Goal: Task Accomplishment & Management: Use online tool/utility

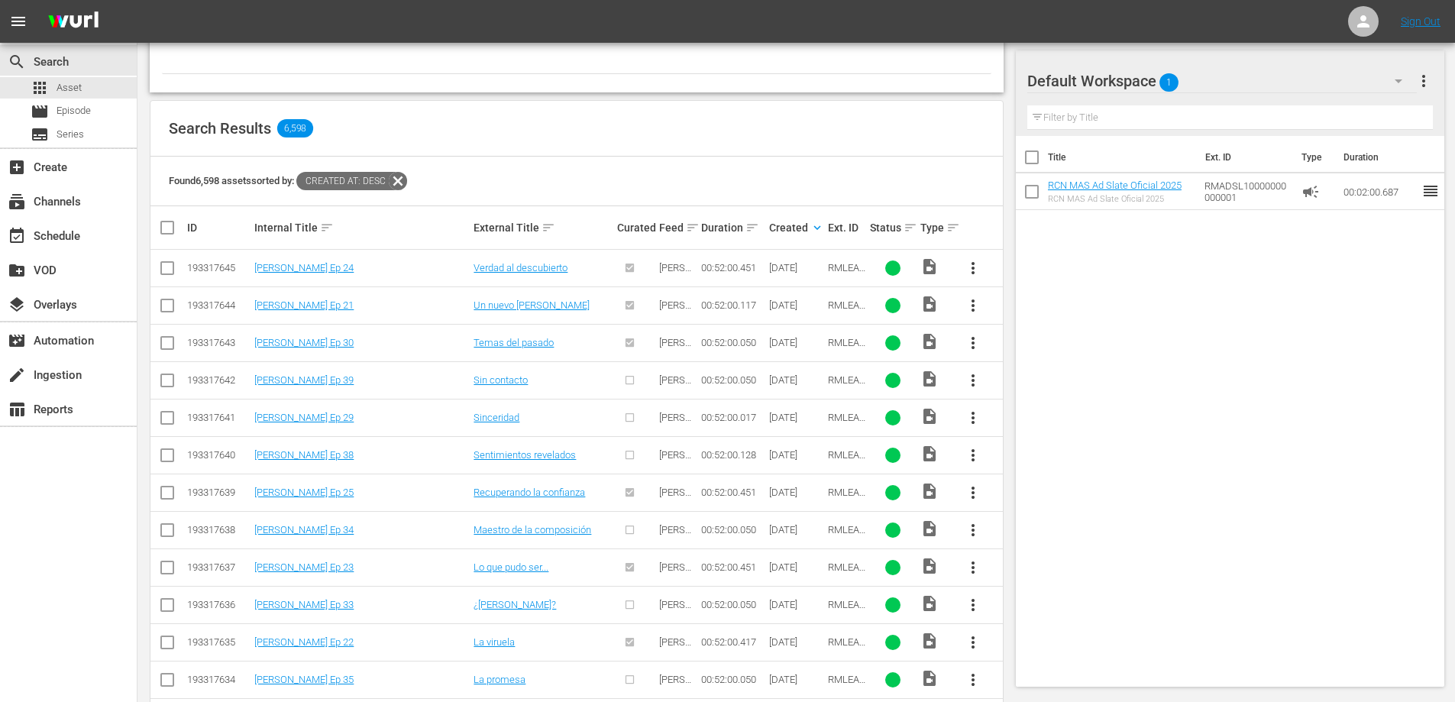
scroll to position [241, 0]
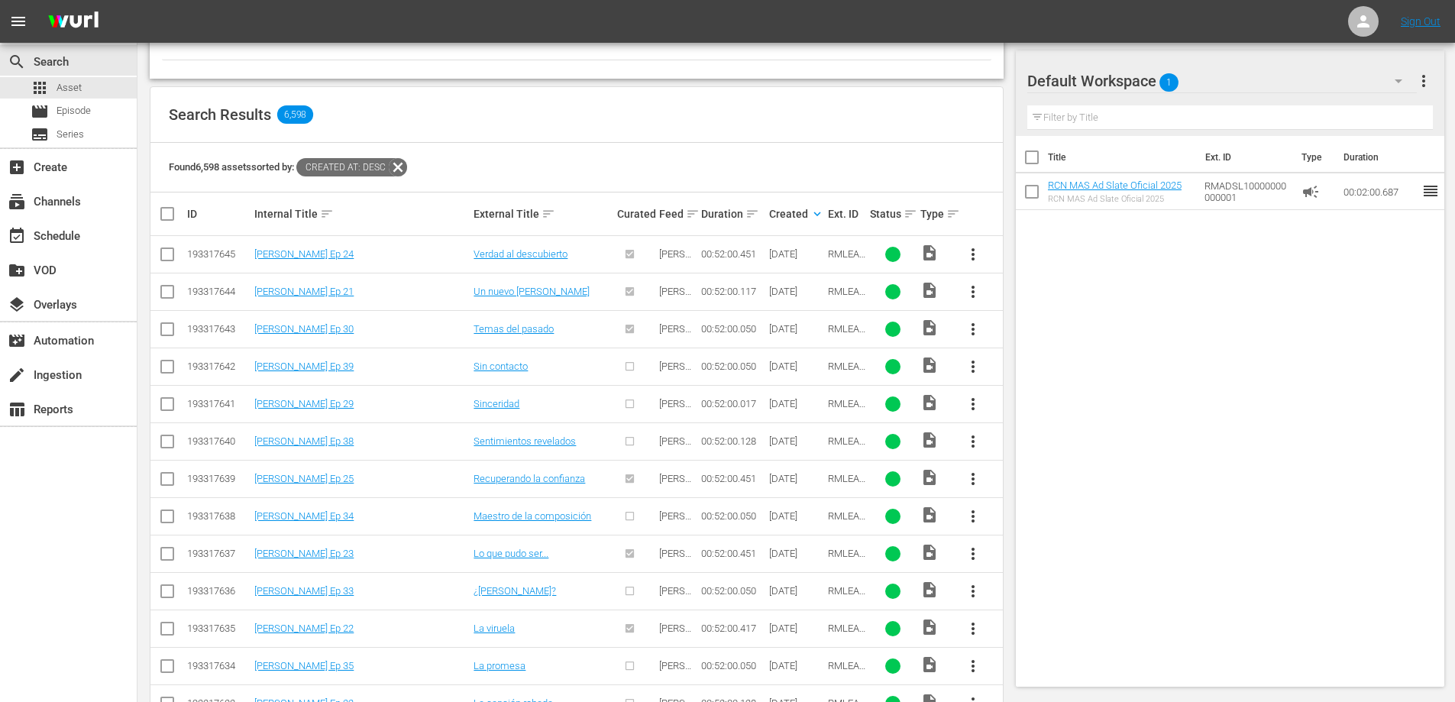
click at [962, 369] on button "more_vert" at bounding box center [973, 366] width 37 height 37
click at [1026, 485] on div "Episode" at bounding box center [1056, 482] width 104 height 37
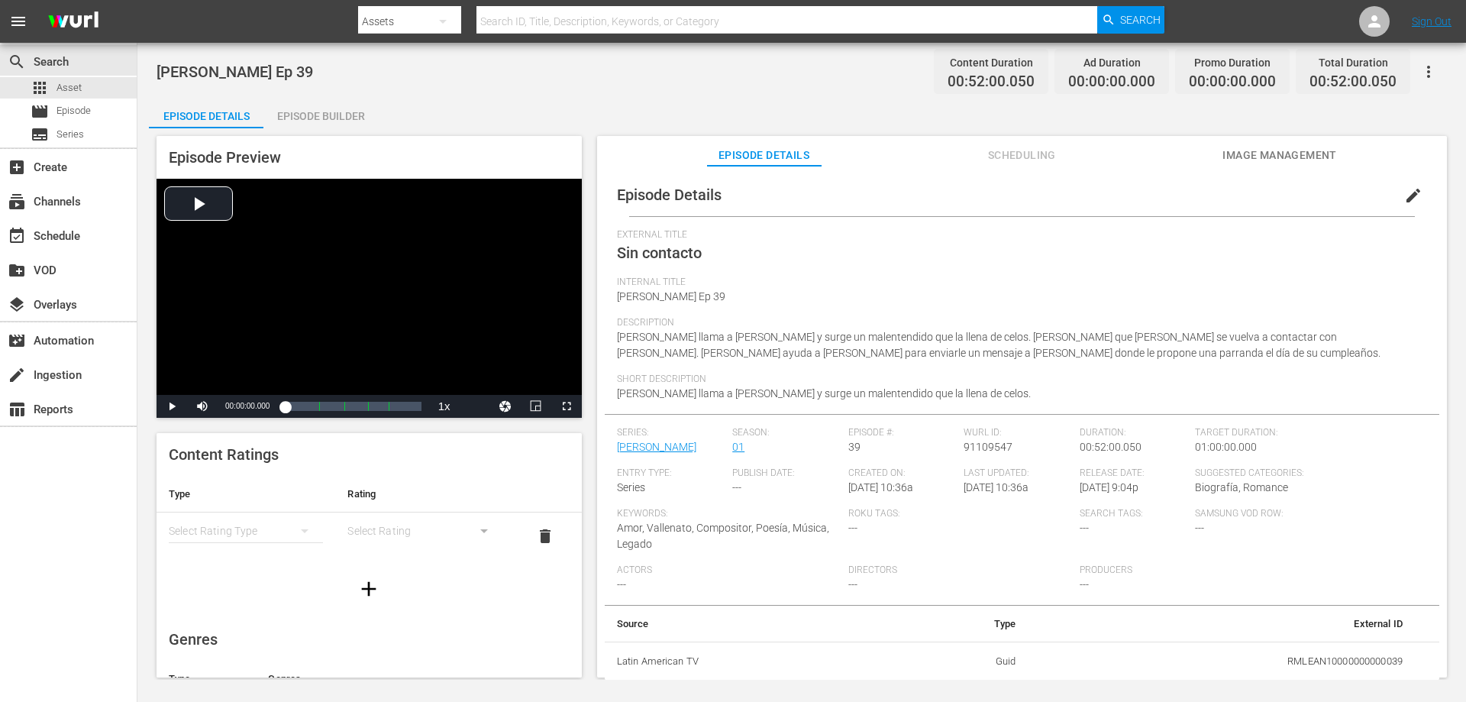
click at [312, 119] on div "Episode Builder" at bounding box center [320, 116] width 115 height 37
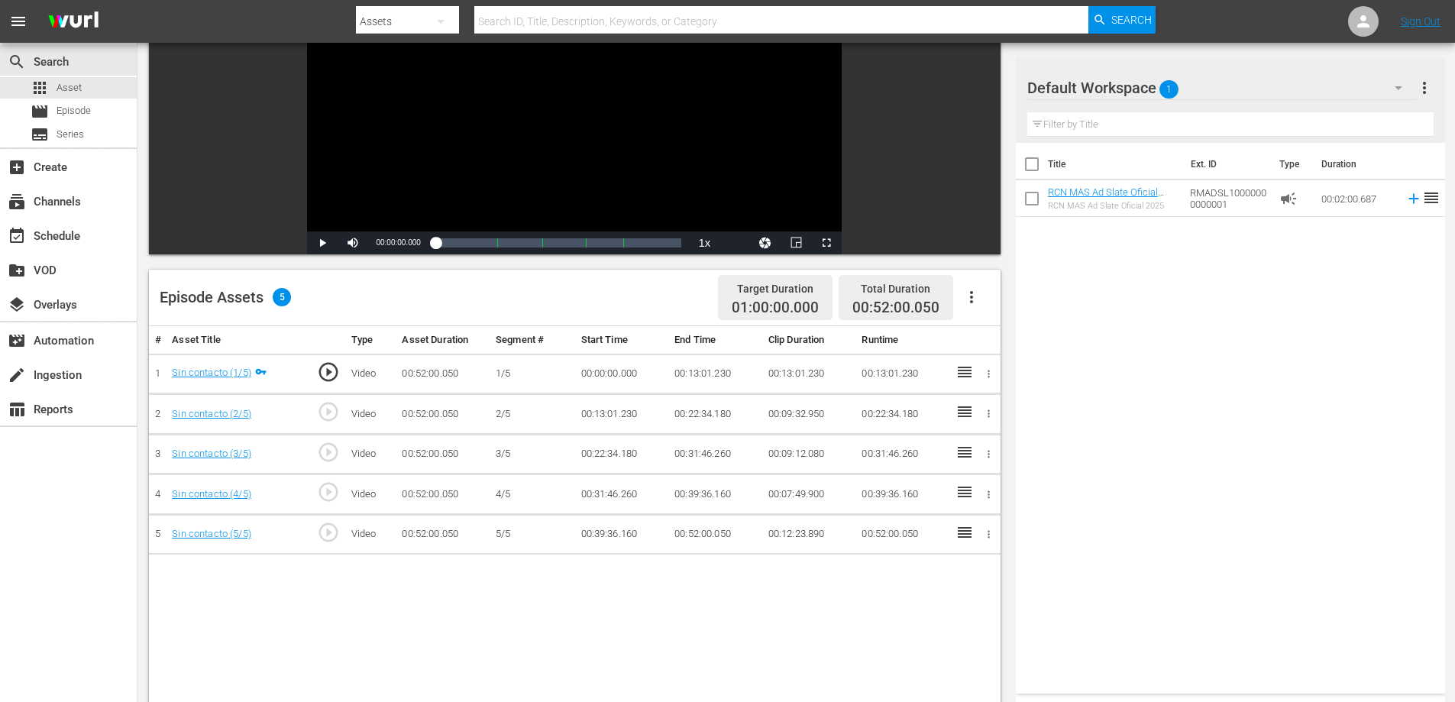
scroll to position [183, 0]
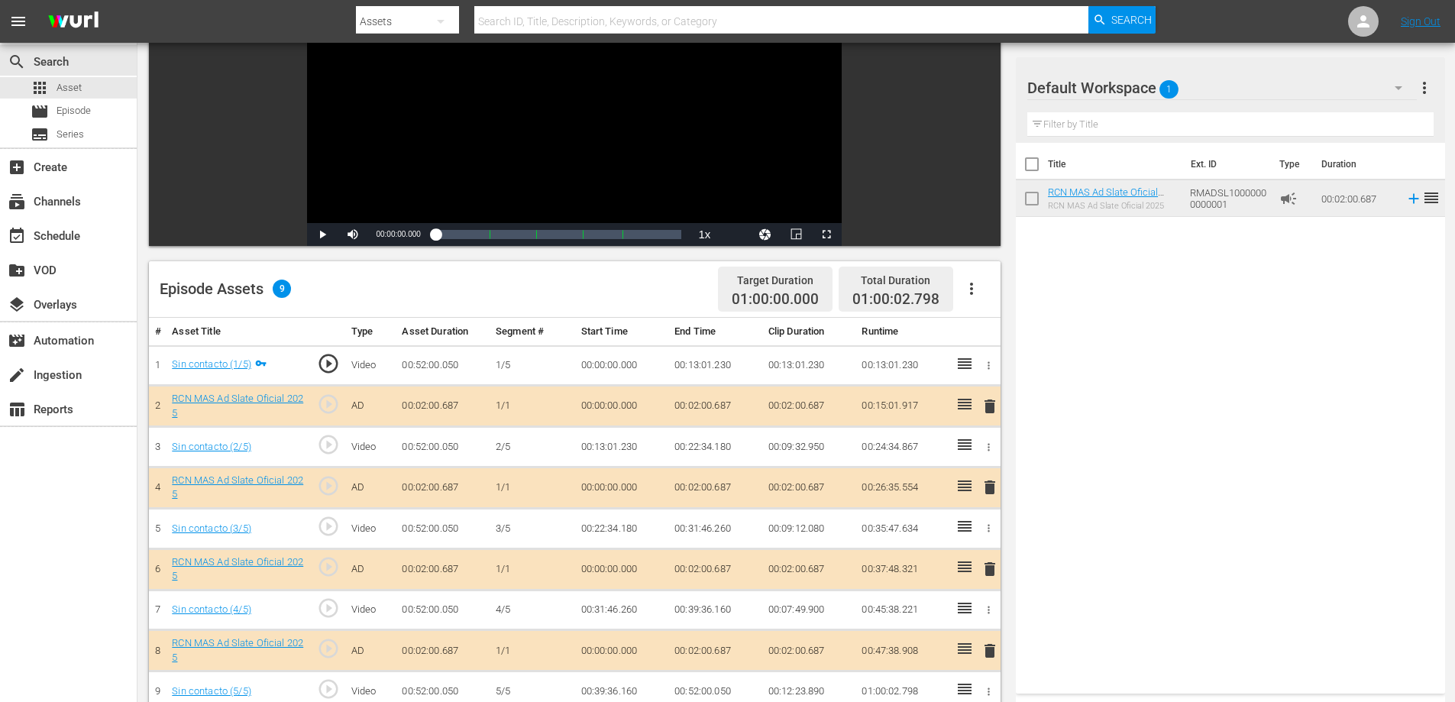
click at [719, 404] on td "00:02:00.687" at bounding box center [715, 406] width 94 height 41
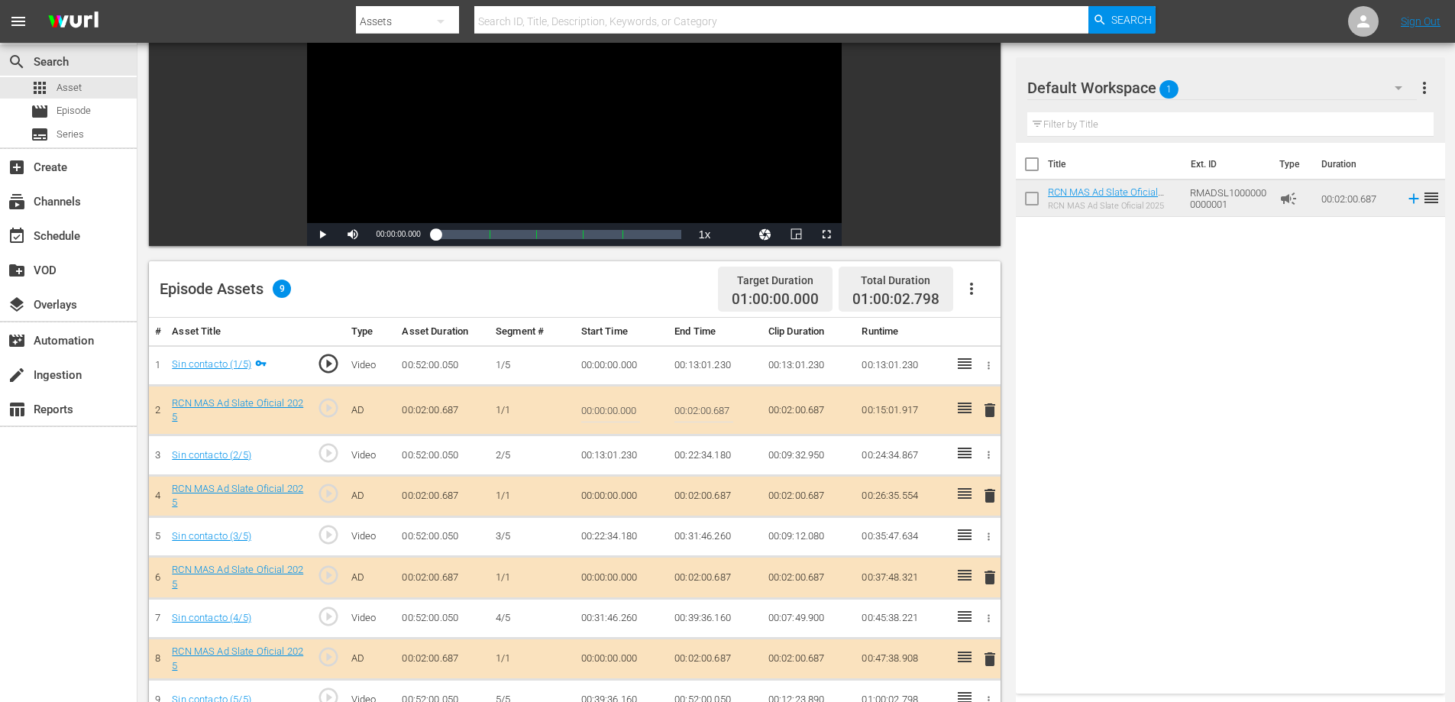
click at [718, 408] on input "00:02:00.687" at bounding box center [703, 410] width 59 height 37
type input "00:02:0"
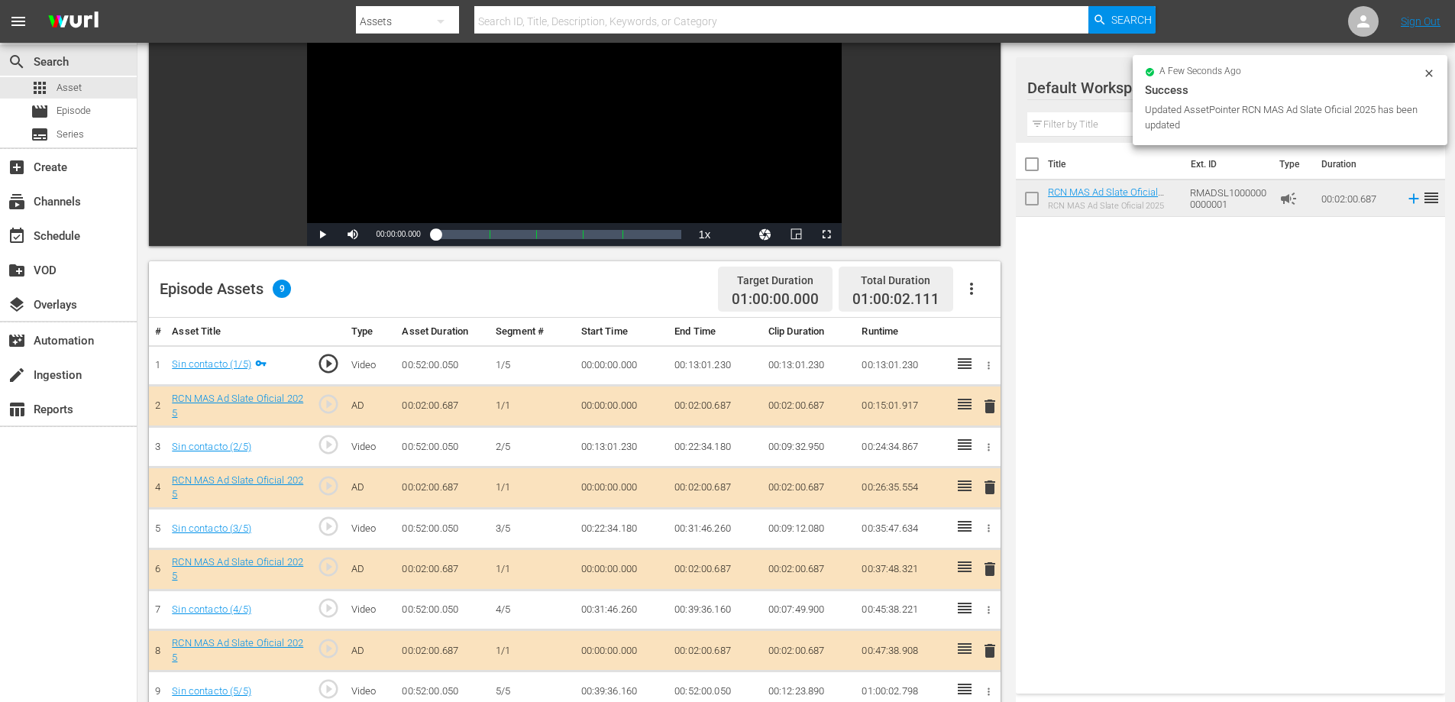
click at [719, 484] on td "00:02:00.687" at bounding box center [715, 487] width 94 height 41
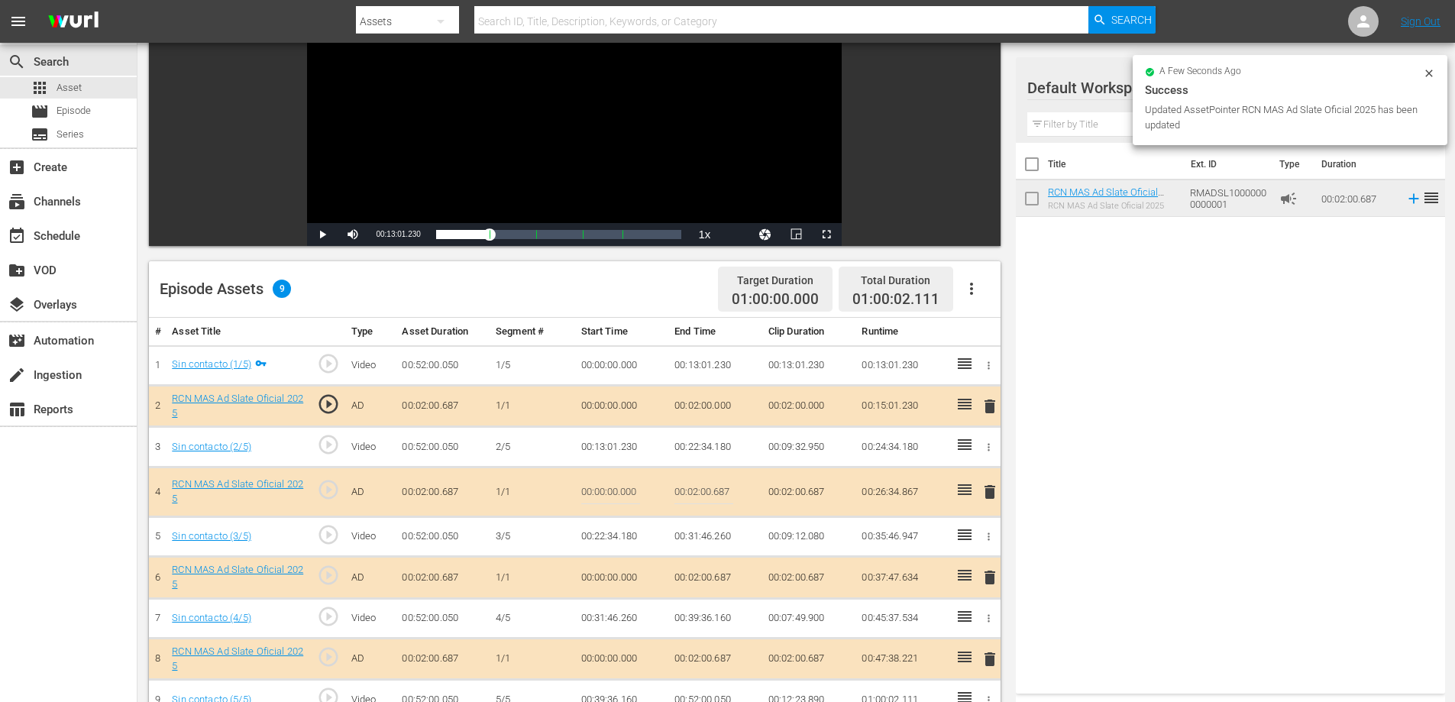
click at [722, 494] on input "00:02:00.687" at bounding box center [703, 491] width 59 height 37
type input "00:02:0"
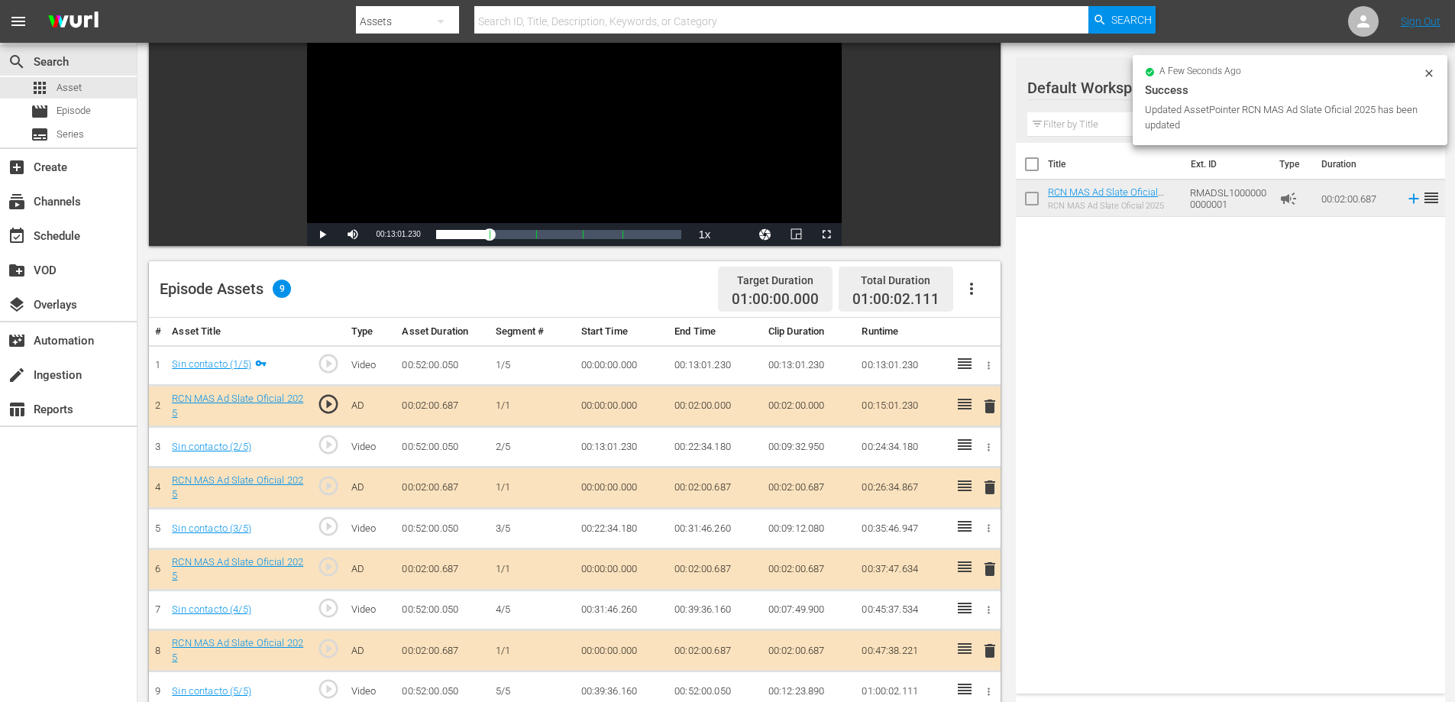
click at [713, 569] on td "00:02:00.687" at bounding box center [715, 568] width 94 height 41
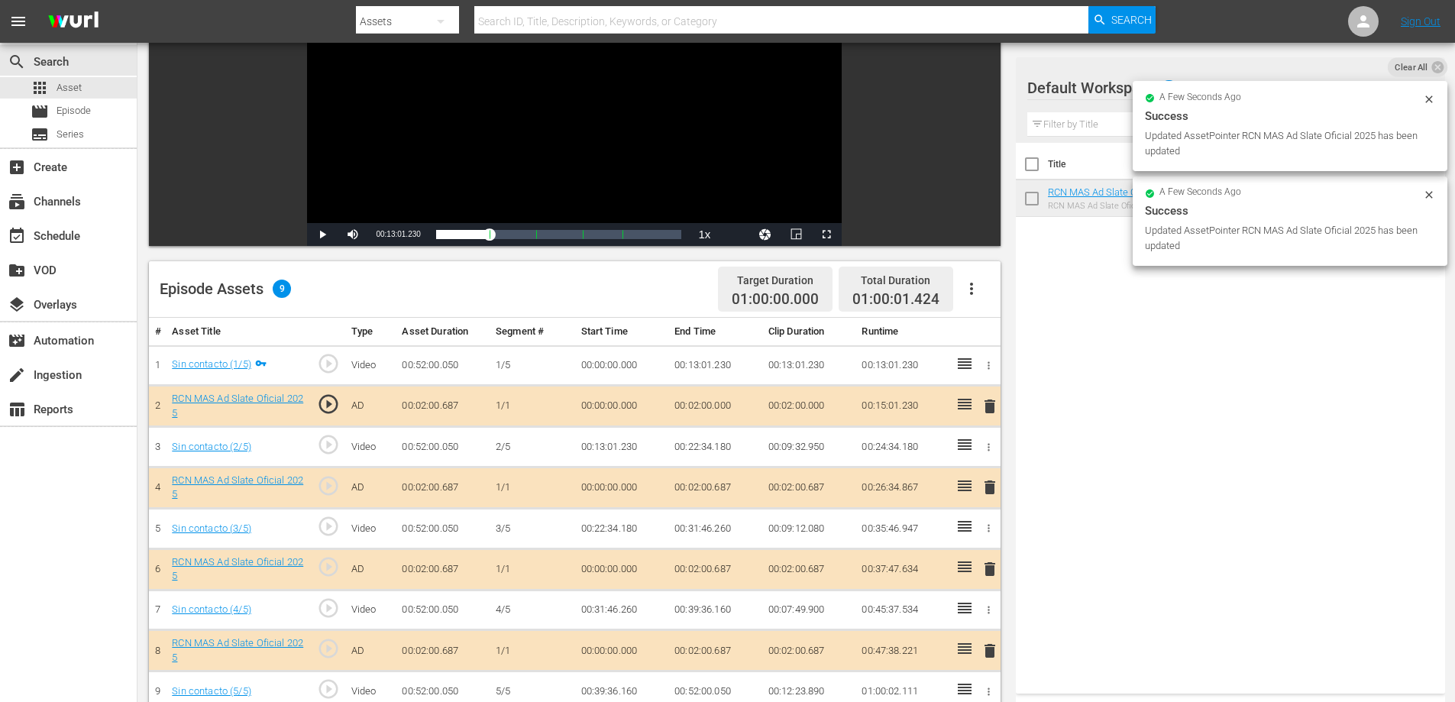
click at [713, 569] on td "00:02:00.687" at bounding box center [715, 568] width 94 height 41
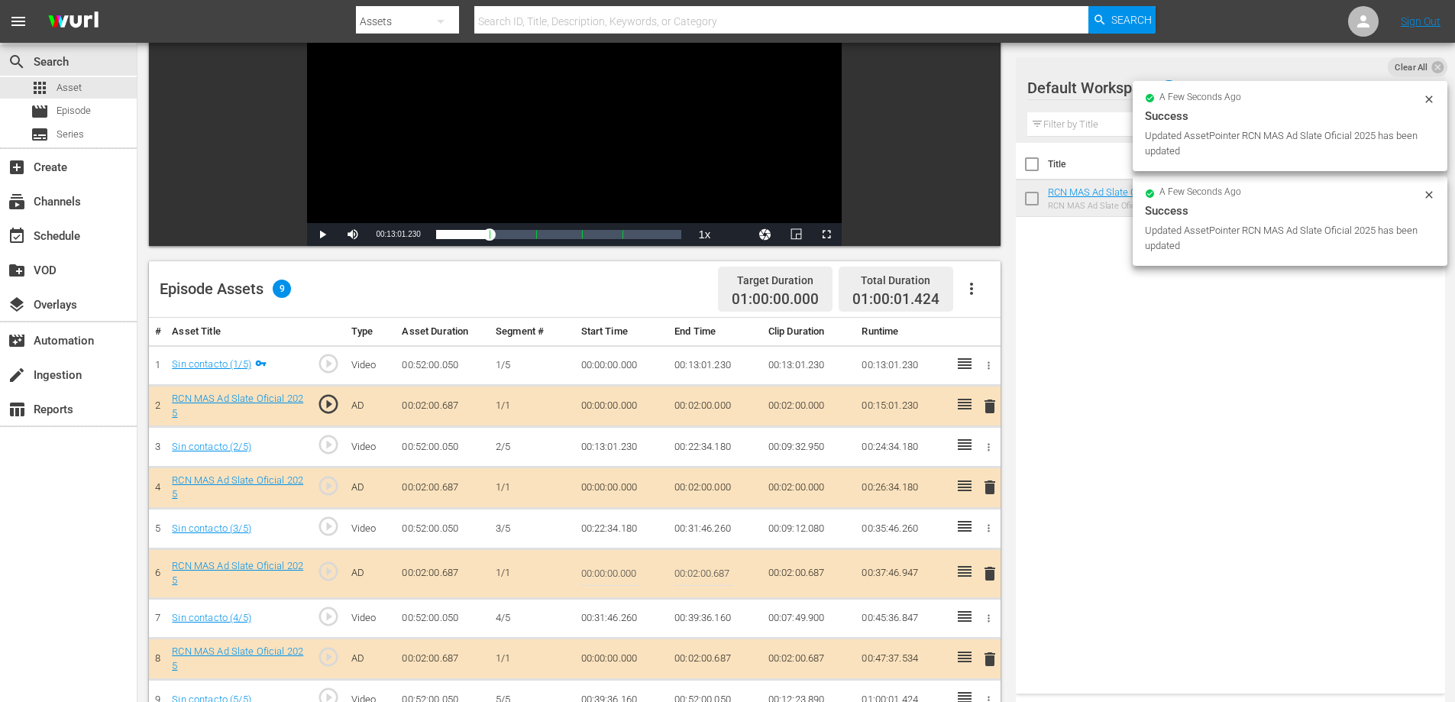
click at [724, 573] on input "00:02:00.687" at bounding box center [703, 573] width 59 height 37
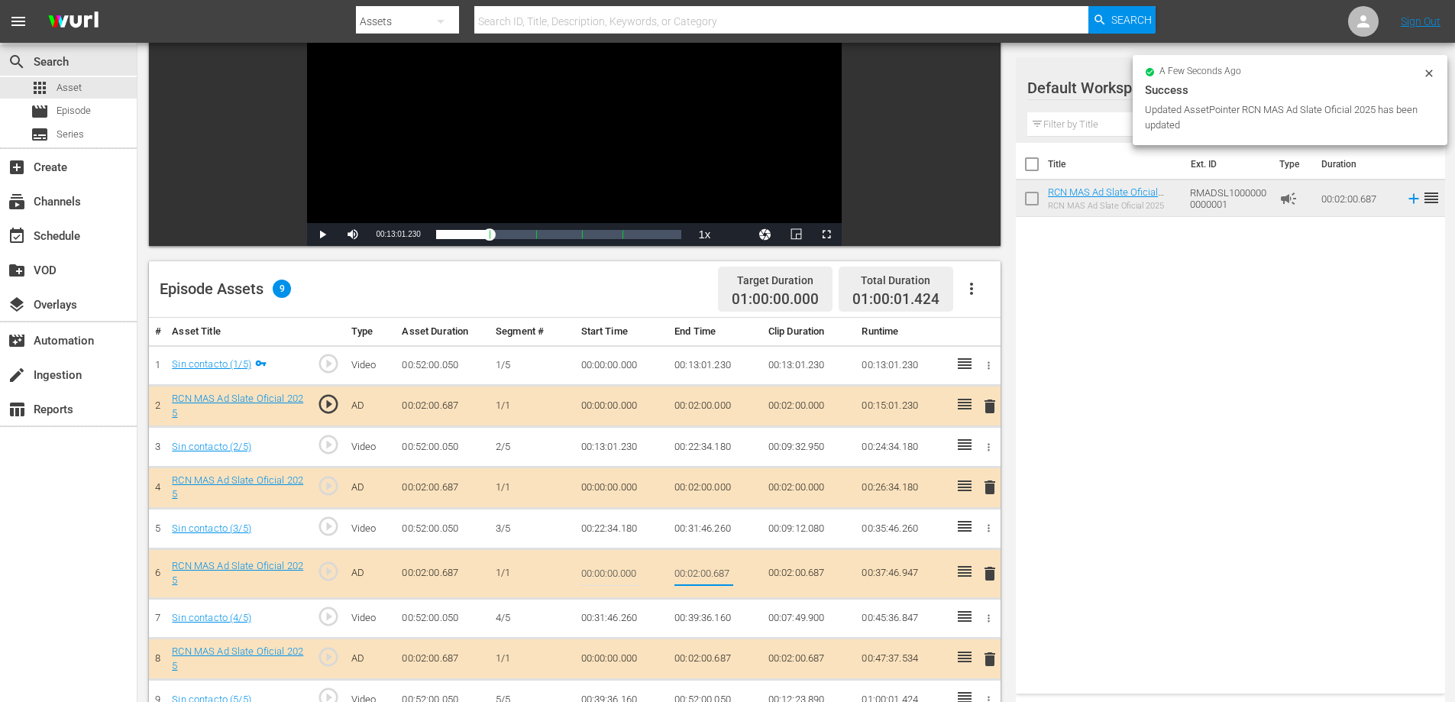
click at [724, 573] on input "00:02:00.687" at bounding box center [703, 573] width 59 height 37
type input "00:02:0"
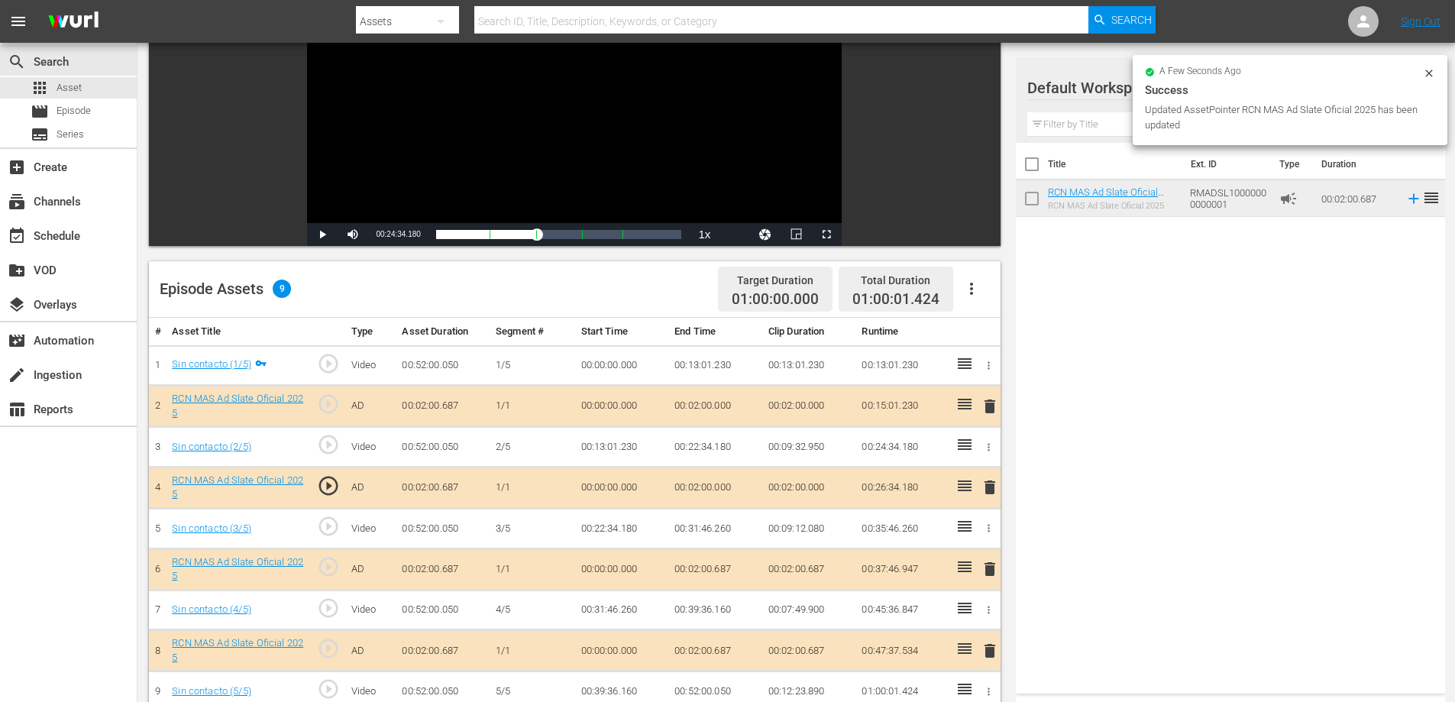
click at [715, 645] on td "00:02:00.687" at bounding box center [715, 650] width 94 height 41
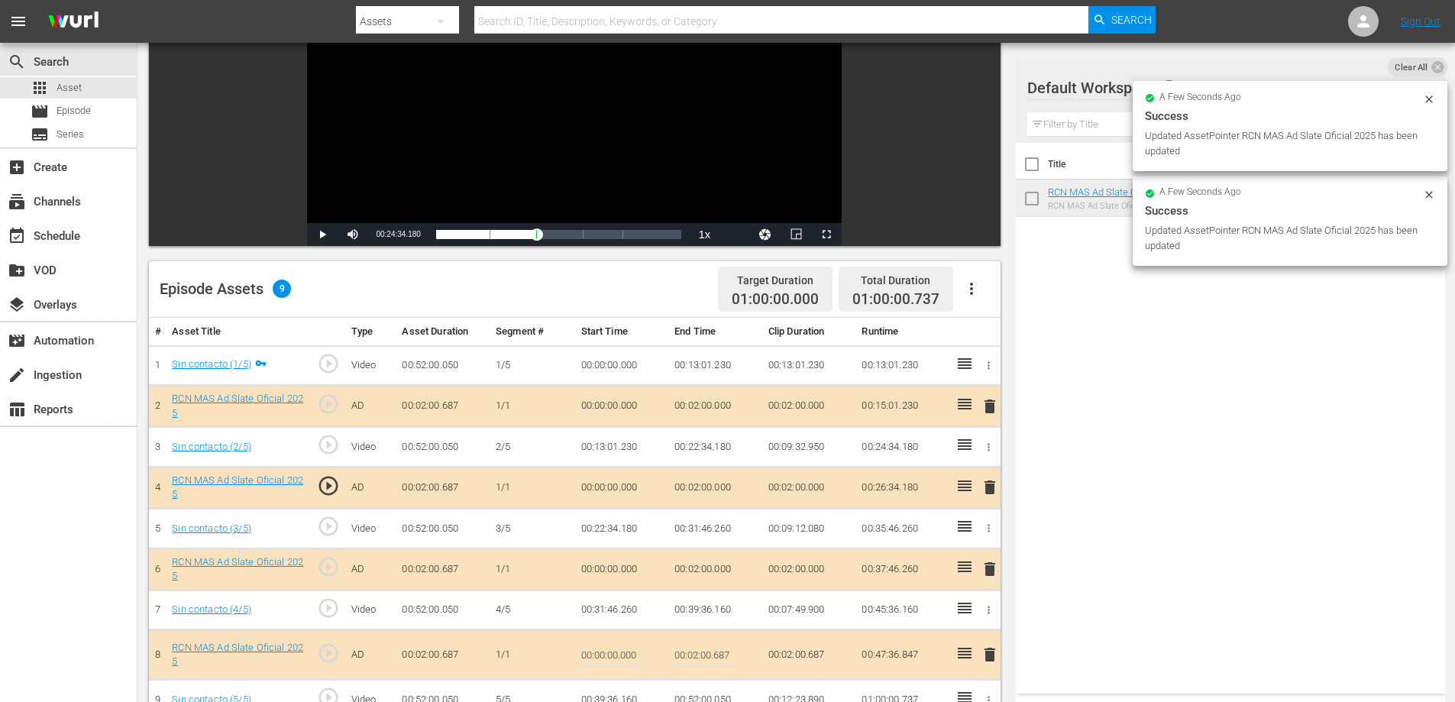
click at [719, 651] on input "00:02:00.687" at bounding box center [703, 654] width 59 height 37
click at [720, 651] on input "00:02:00.687" at bounding box center [703, 654] width 59 height 37
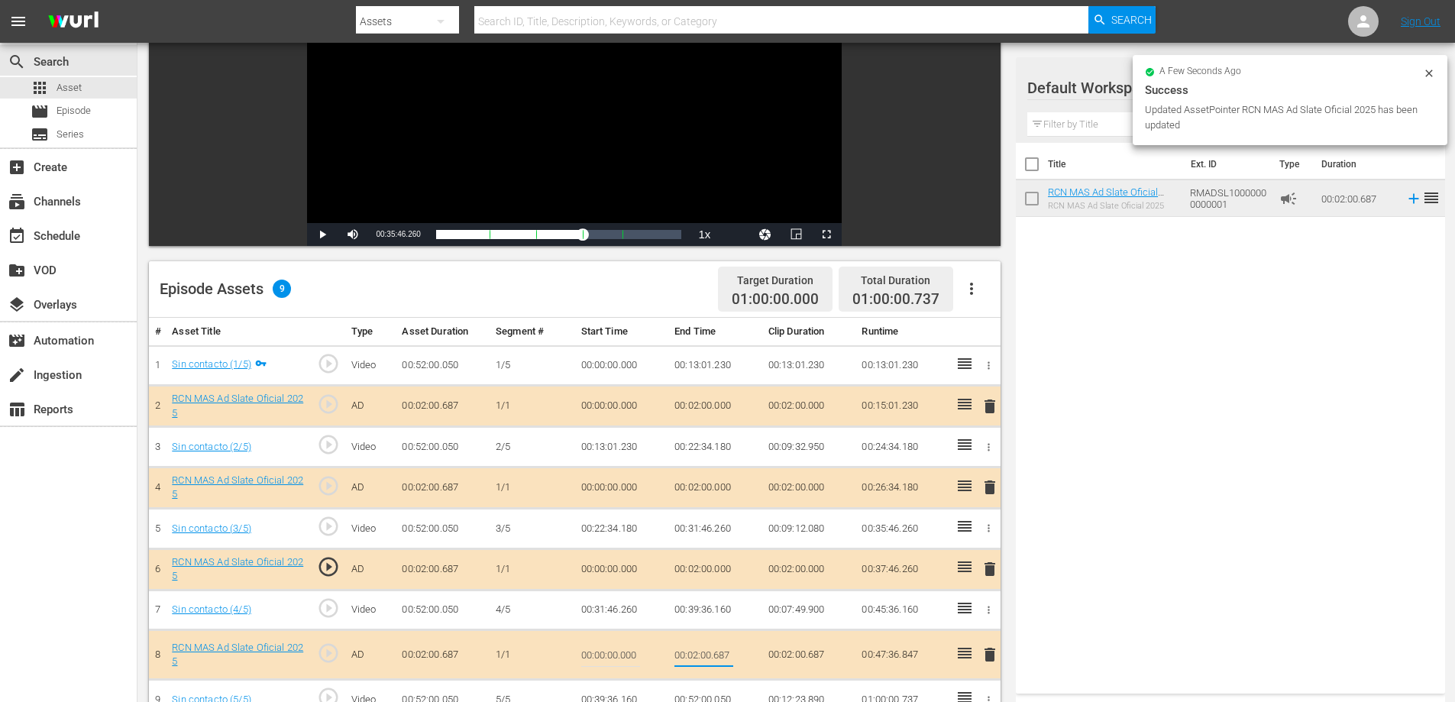
type input "00:02:0"
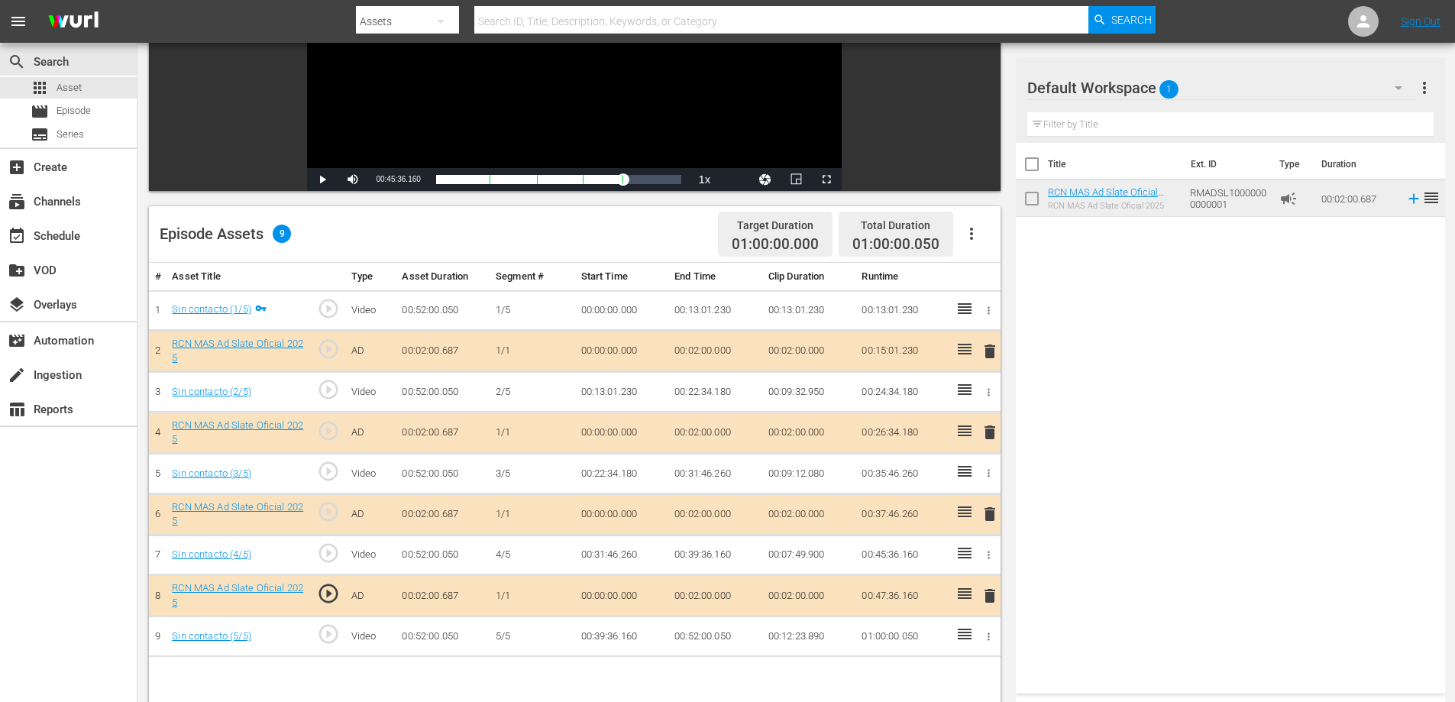
scroll to position [241, 0]
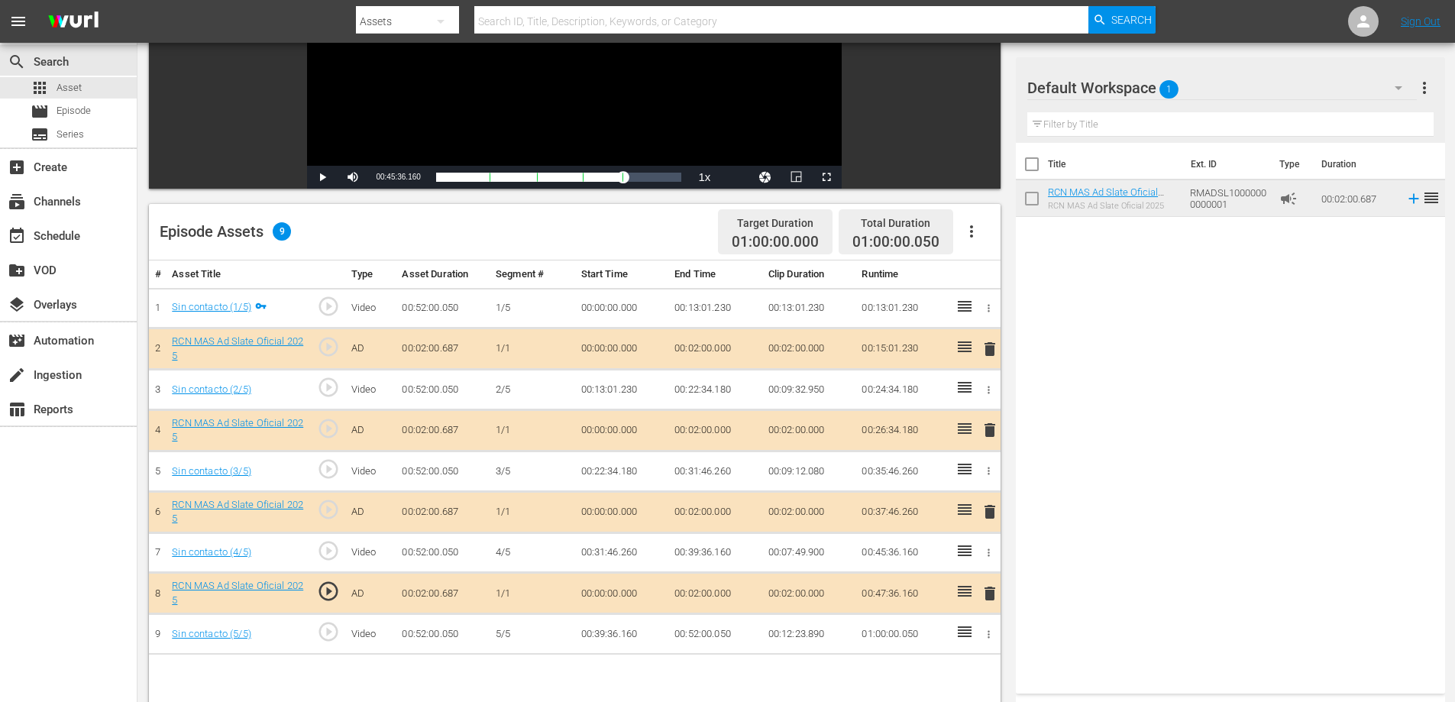
click at [715, 630] on td "00:52:00.050" at bounding box center [715, 634] width 94 height 40
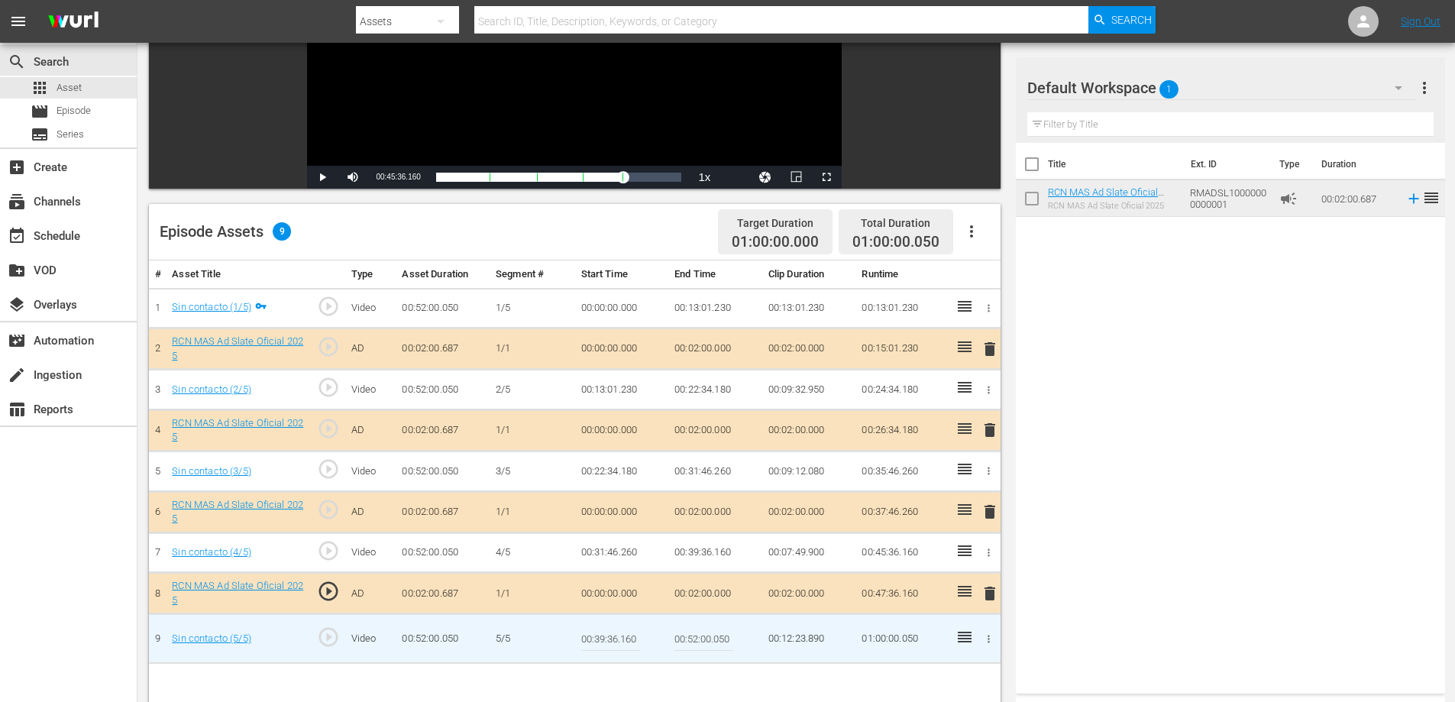
click at [721, 638] on input "00:52:00.050" at bounding box center [703, 638] width 59 height 37
type input "00:52:0"
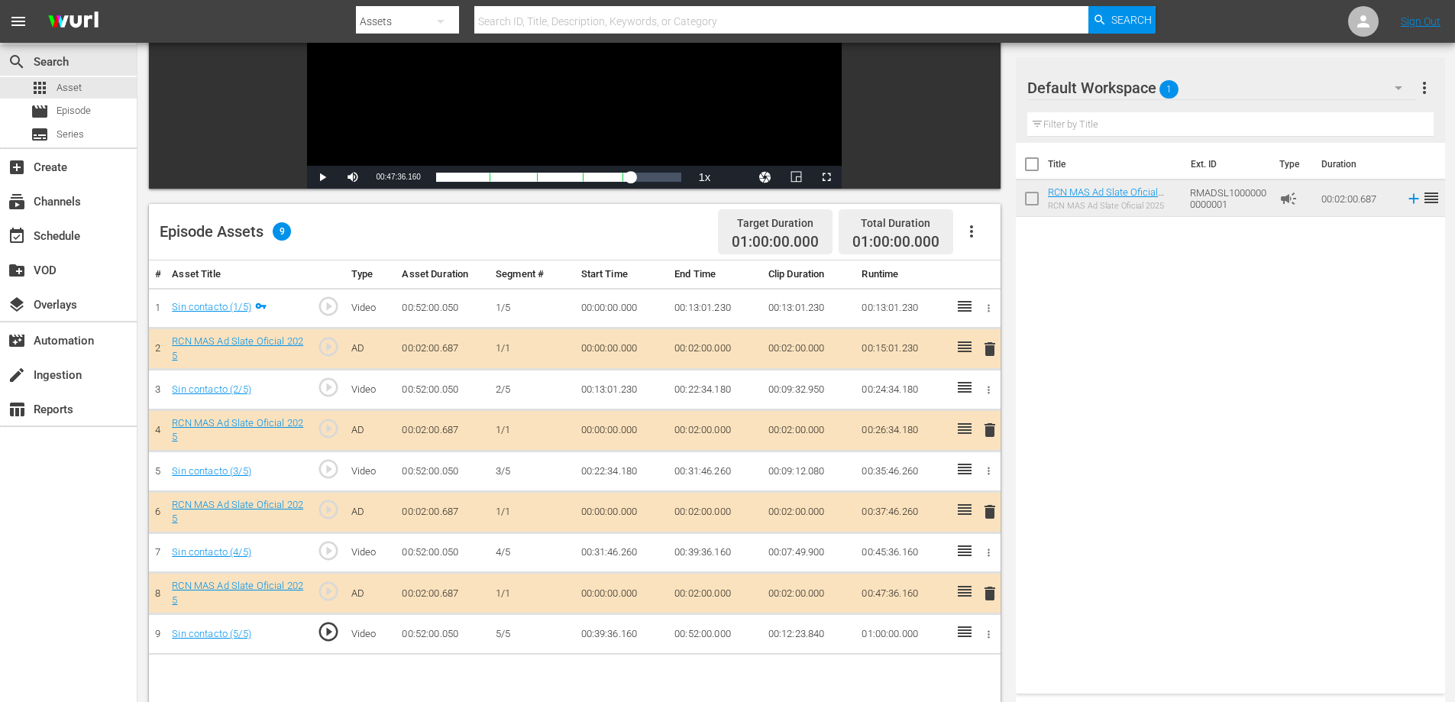
scroll to position [0, 0]
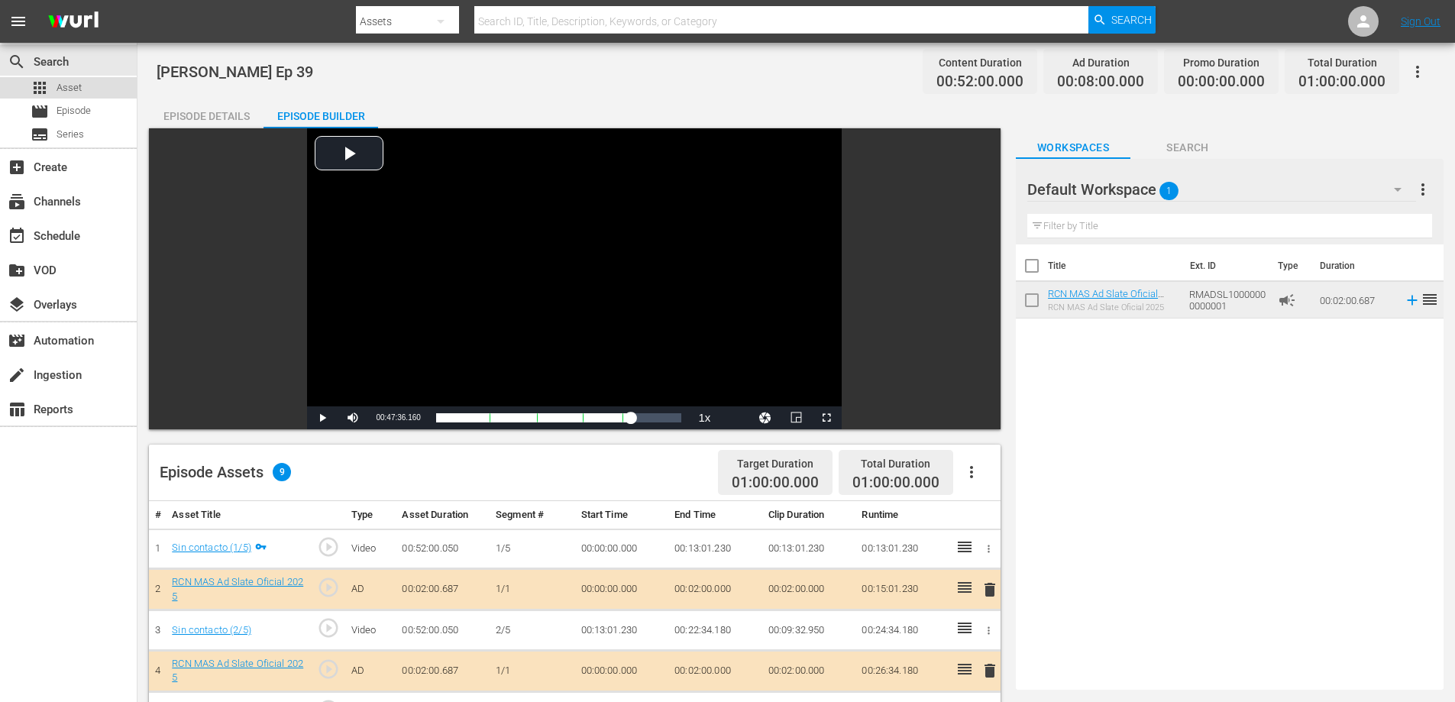
click at [49, 92] on div "apps Asset" at bounding box center [56, 87] width 51 height 21
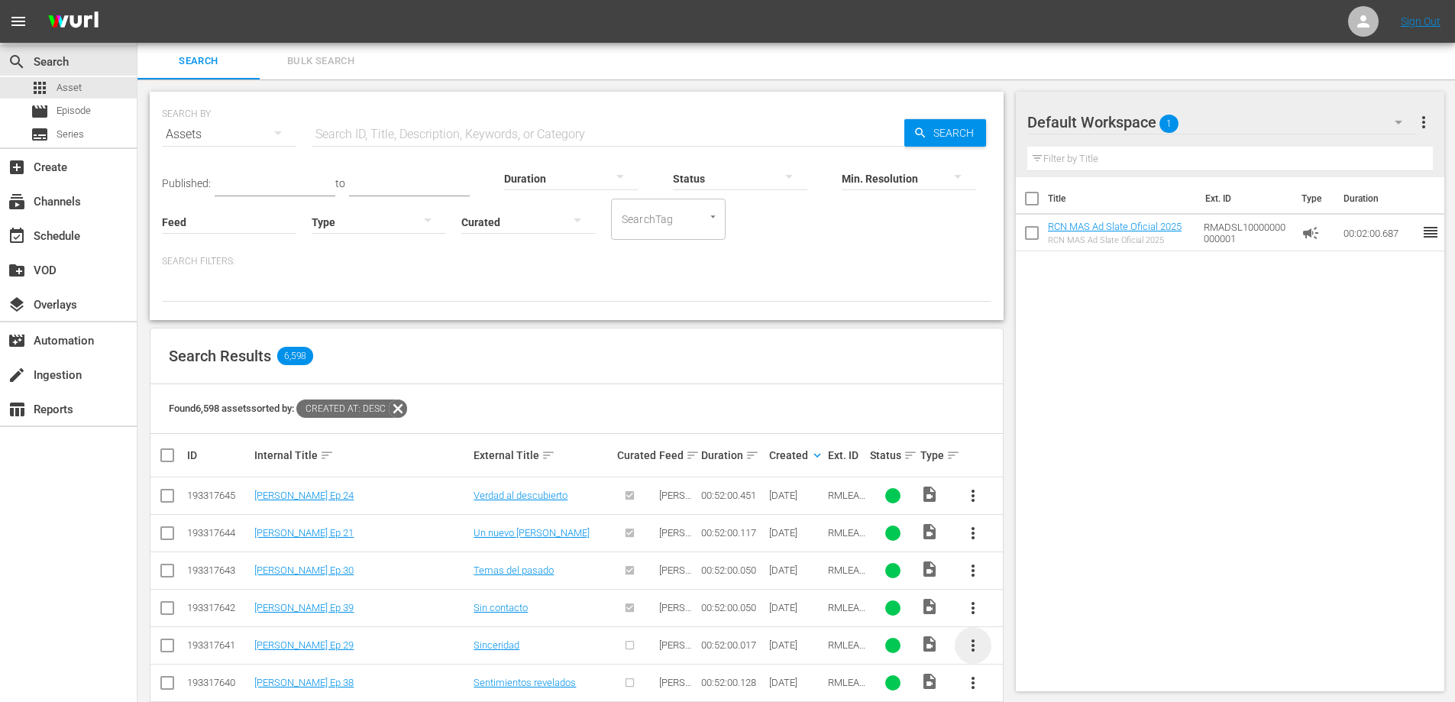
click at [971, 640] on span "more_vert" at bounding box center [973, 645] width 18 height 18
click at [1022, 628] on div "Episode" at bounding box center [1056, 639] width 104 height 37
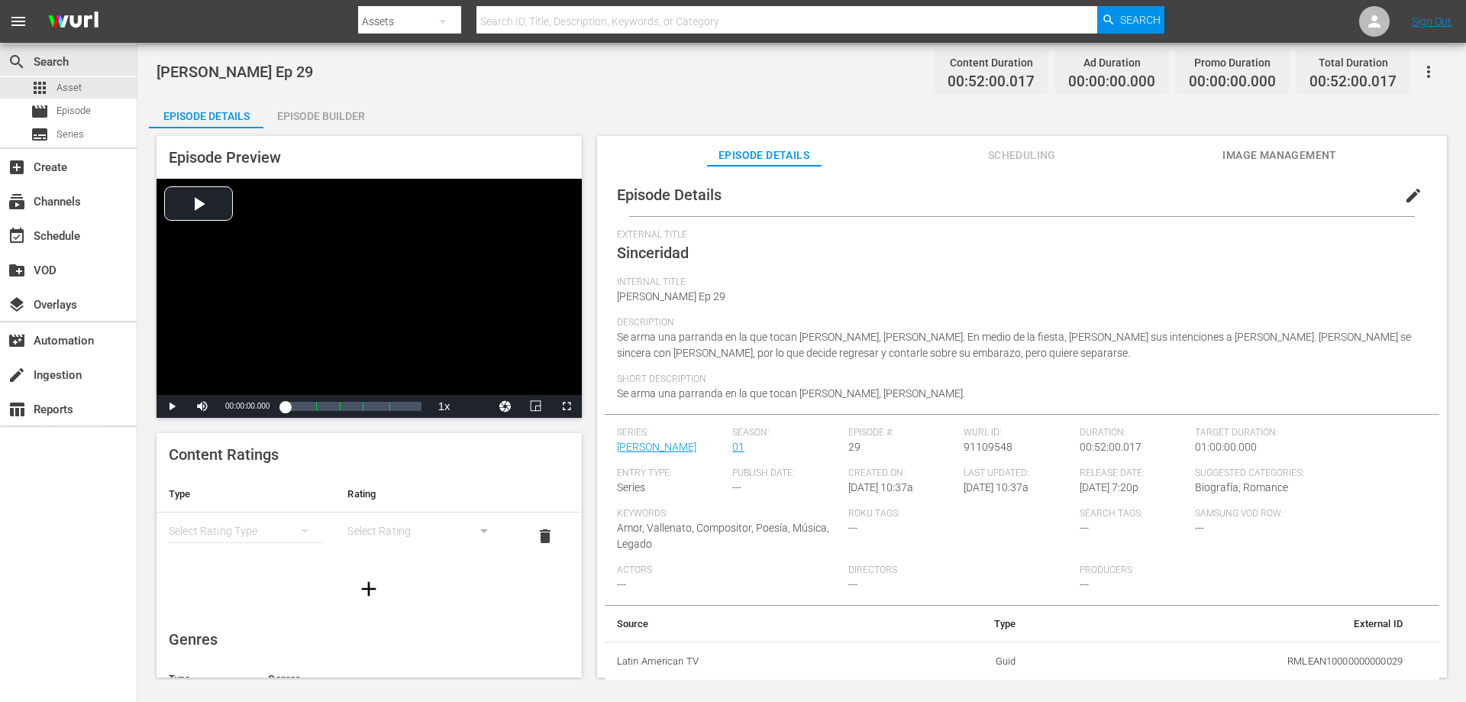
click at [322, 119] on div "Episode Builder" at bounding box center [320, 116] width 115 height 37
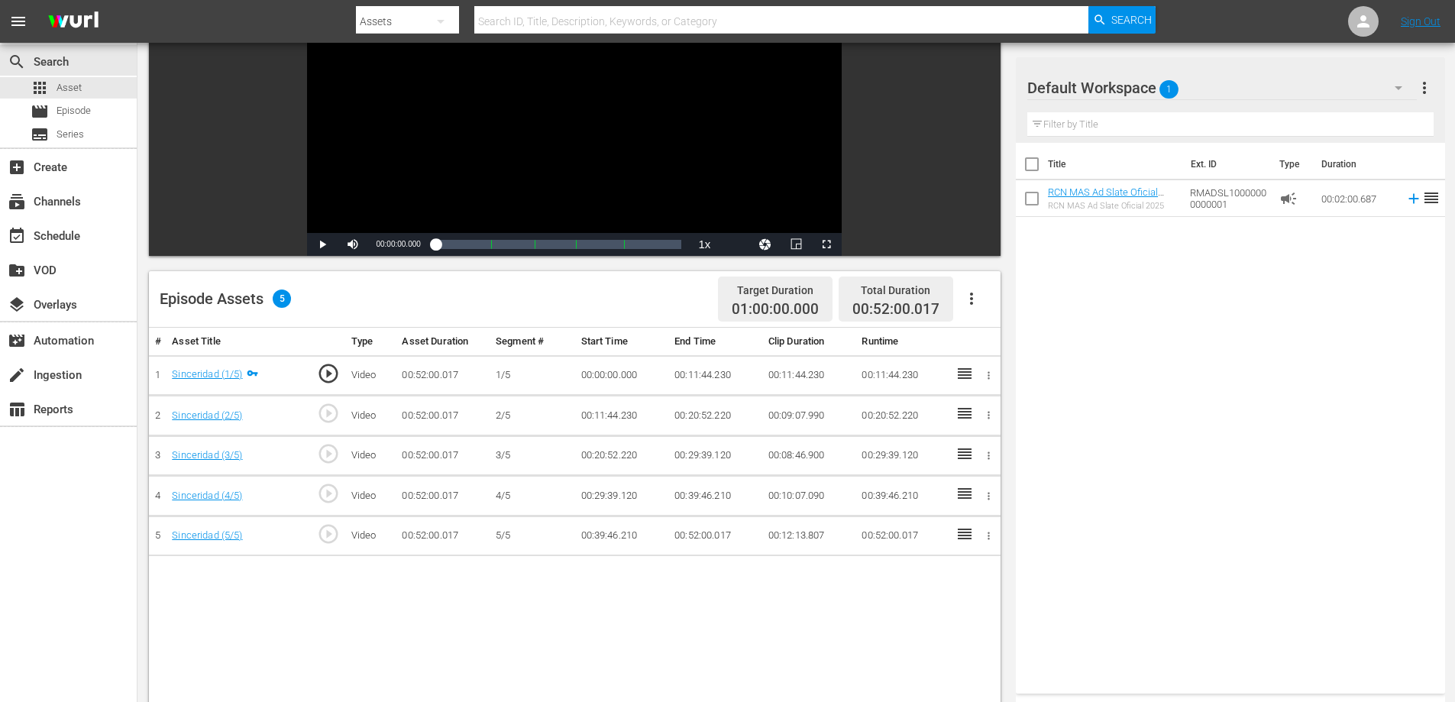
scroll to position [183, 0]
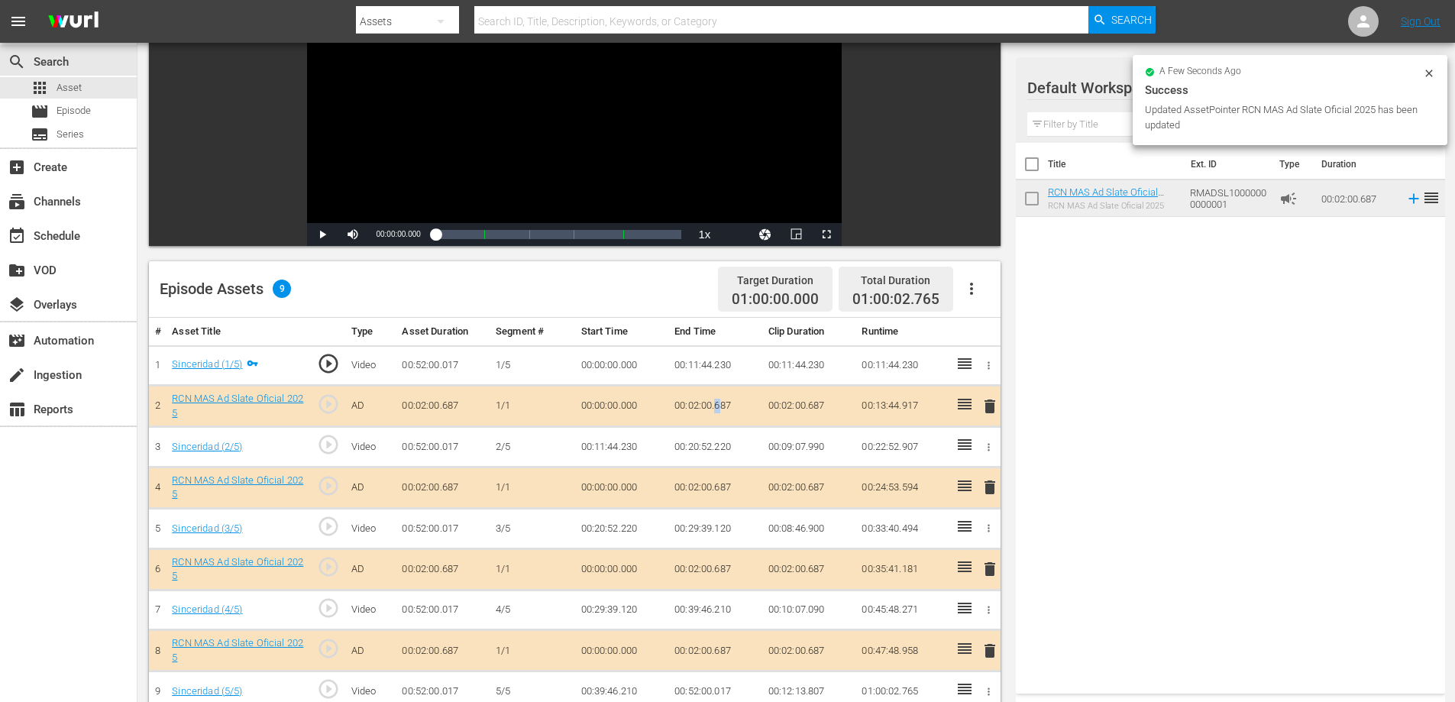
click at [716, 406] on td "00:02:00.687" at bounding box center [715, 406] width 94 height 41
click at [725, 397] on td "00:02:00.687" at bounding box center [715, 406] width 94 height 41
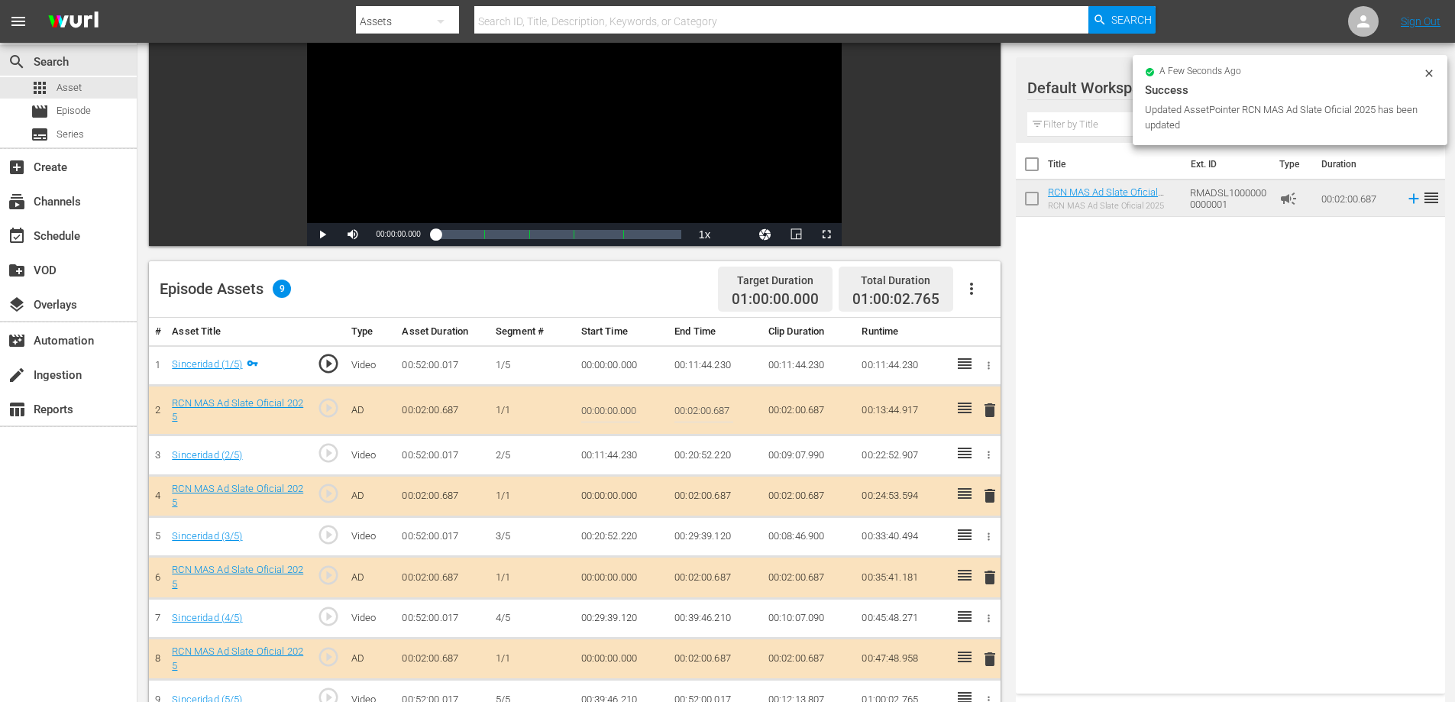
click at [726, 406] on input "00:02:00.687" at bounding box center [703, 410] width 59 height 37
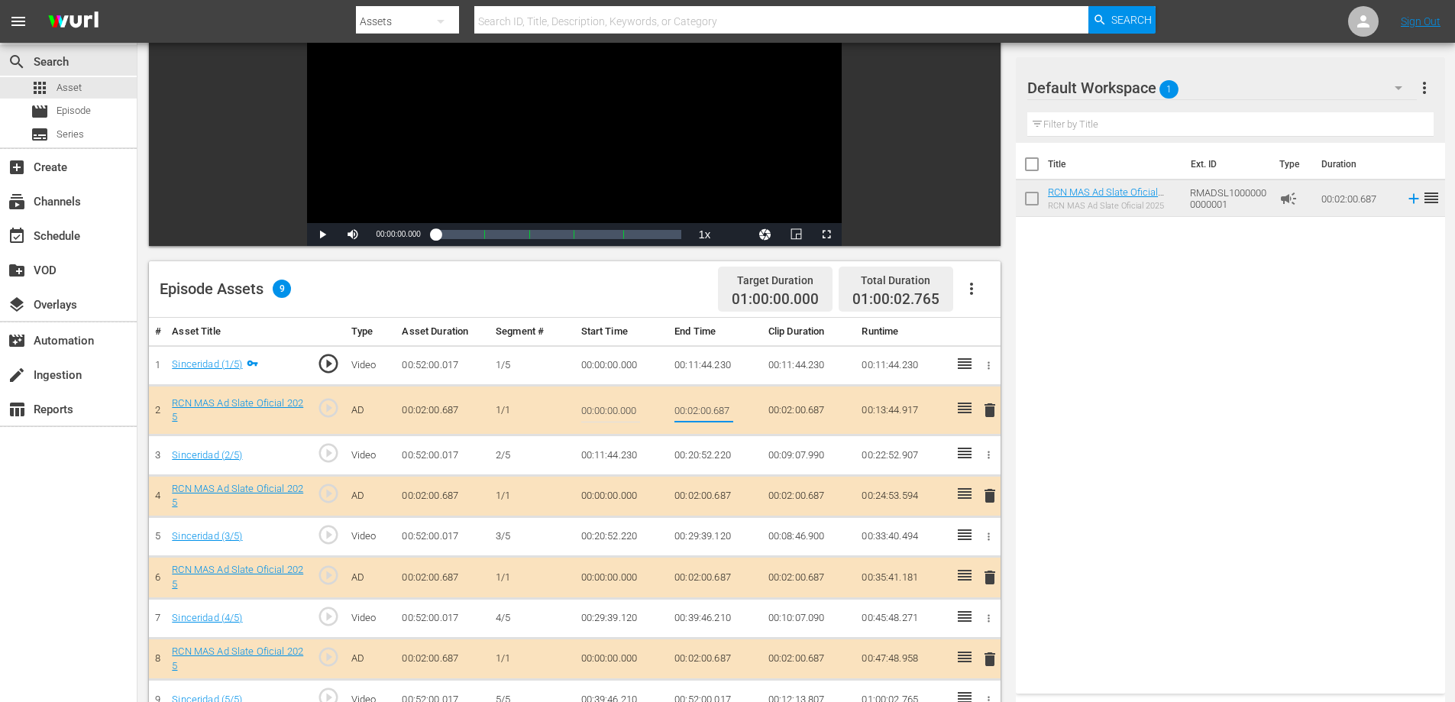
type input "00:02:0"
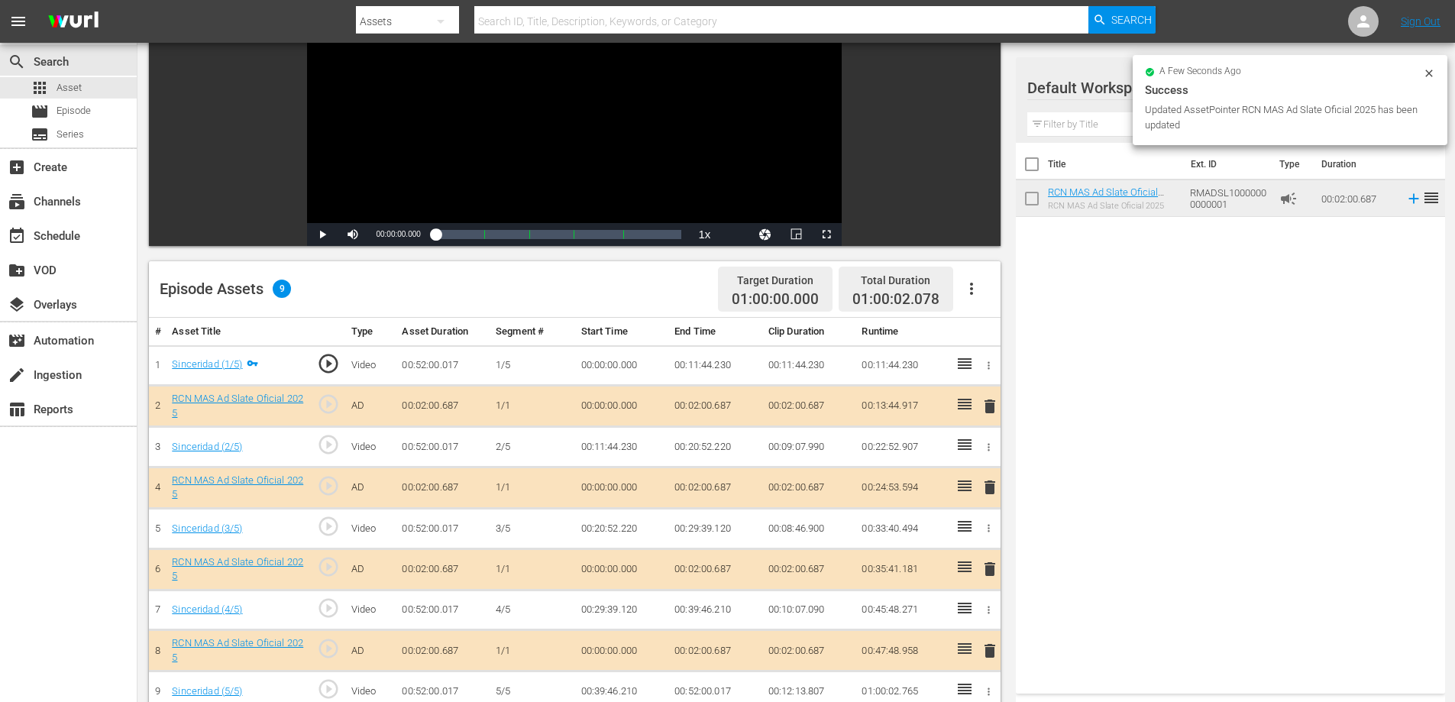
click at [723, 494] on td "00:02:00.687" at bounding box center [715, 487] width 94 height 41
click at [723, 486] on td "00:02:00.687" at bounding box center [715, 487] width 94 height 41
click at [725, 485] on td "00:02:00.687" at bounding box center [715, 487] width 94 height 41
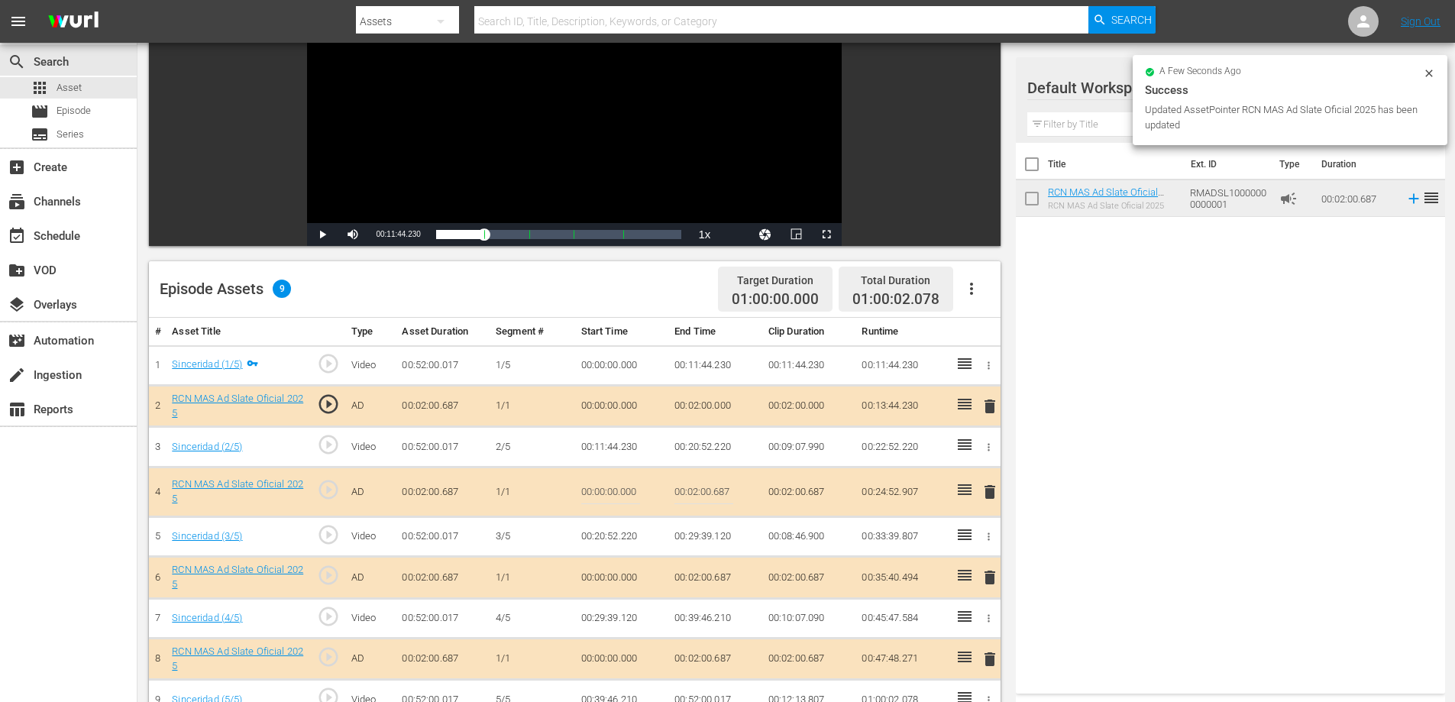
click at [728, 491] on input "00:02:00.687" at bounding box center [703, 491] width 59 height 37
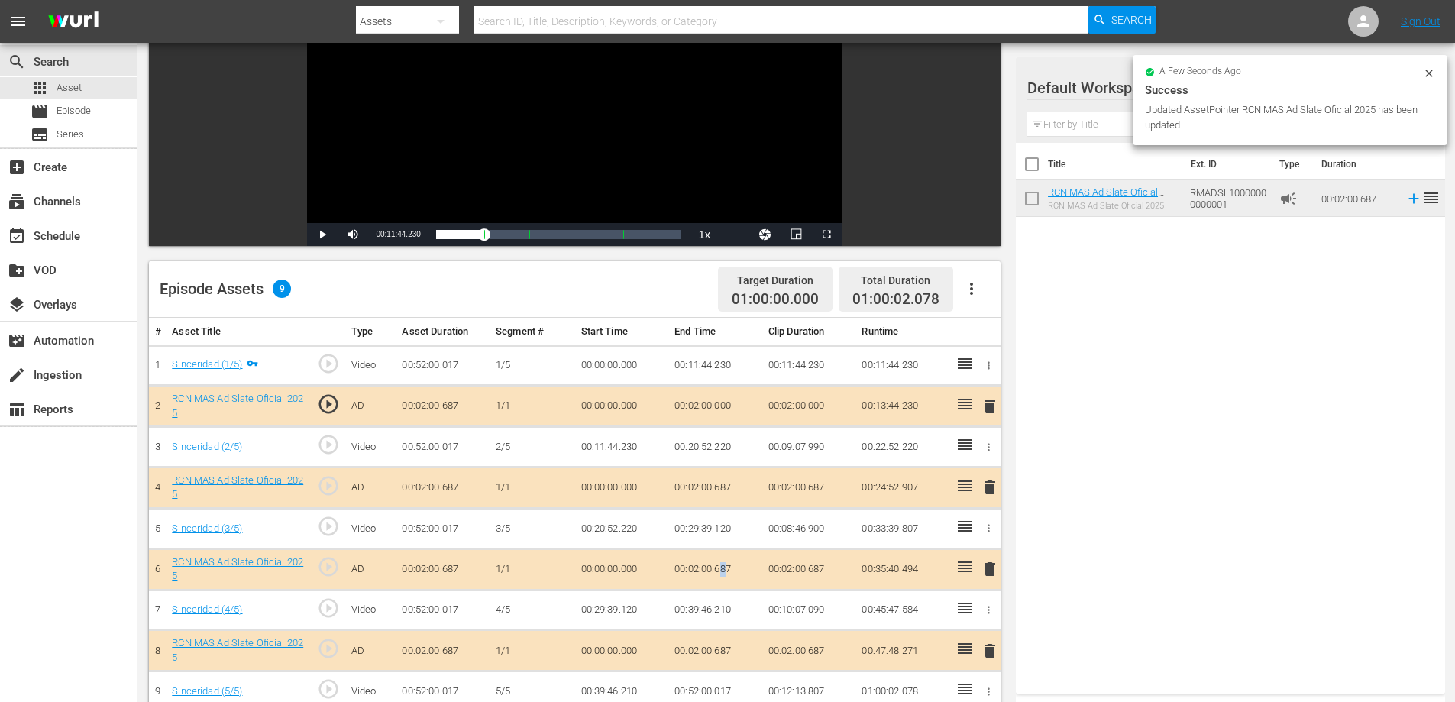
click at [724, 568] on td "00:02:00.687" at bounding box center [715, 568] width 94 height 41
click at [726, 568] on td "00:02:00.687" at bounding box center [715, 568] width 94 height 41
click at [727, 570] on td "00:02:00.687" at bounding box center [715, 568] width 94 height 41
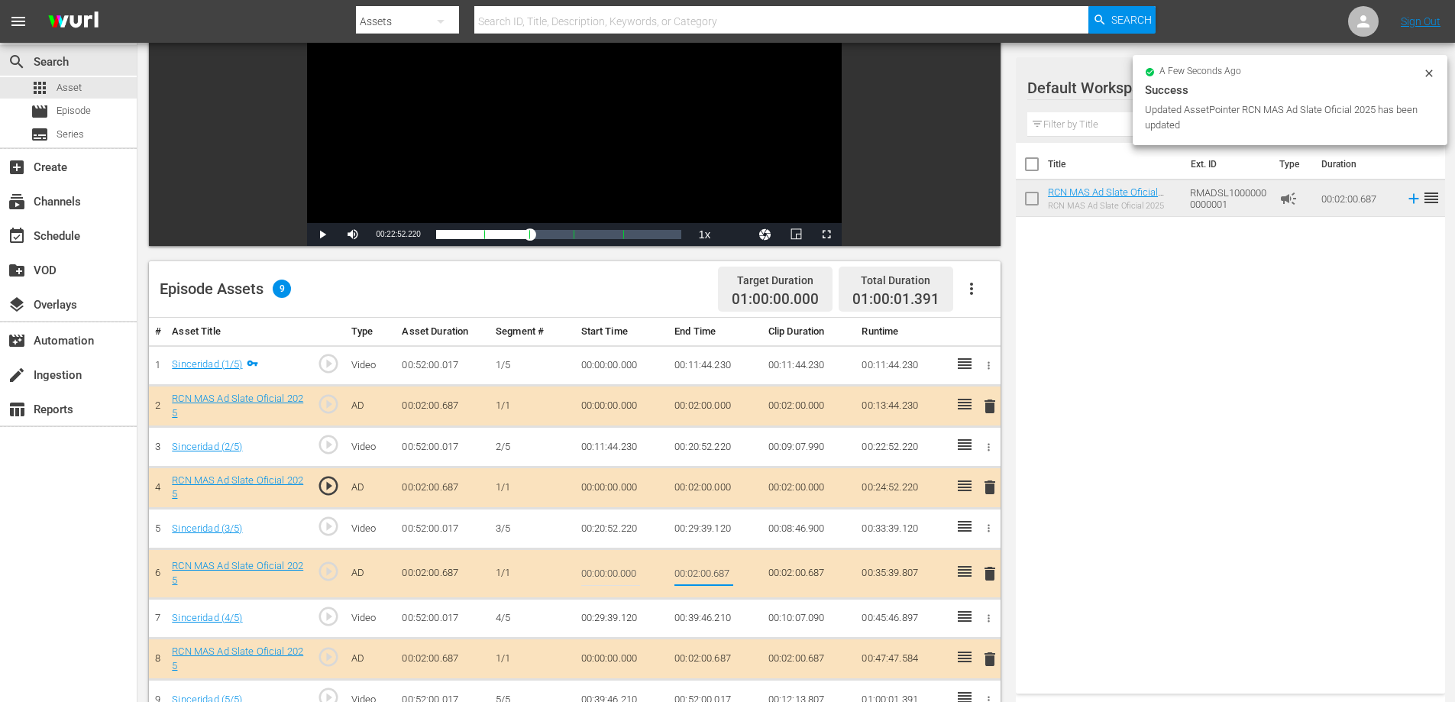
click at [724, 572] on input "00:02:00.687" at bounding box center [703, 573] width 59 height 37
type input "00:02:0"
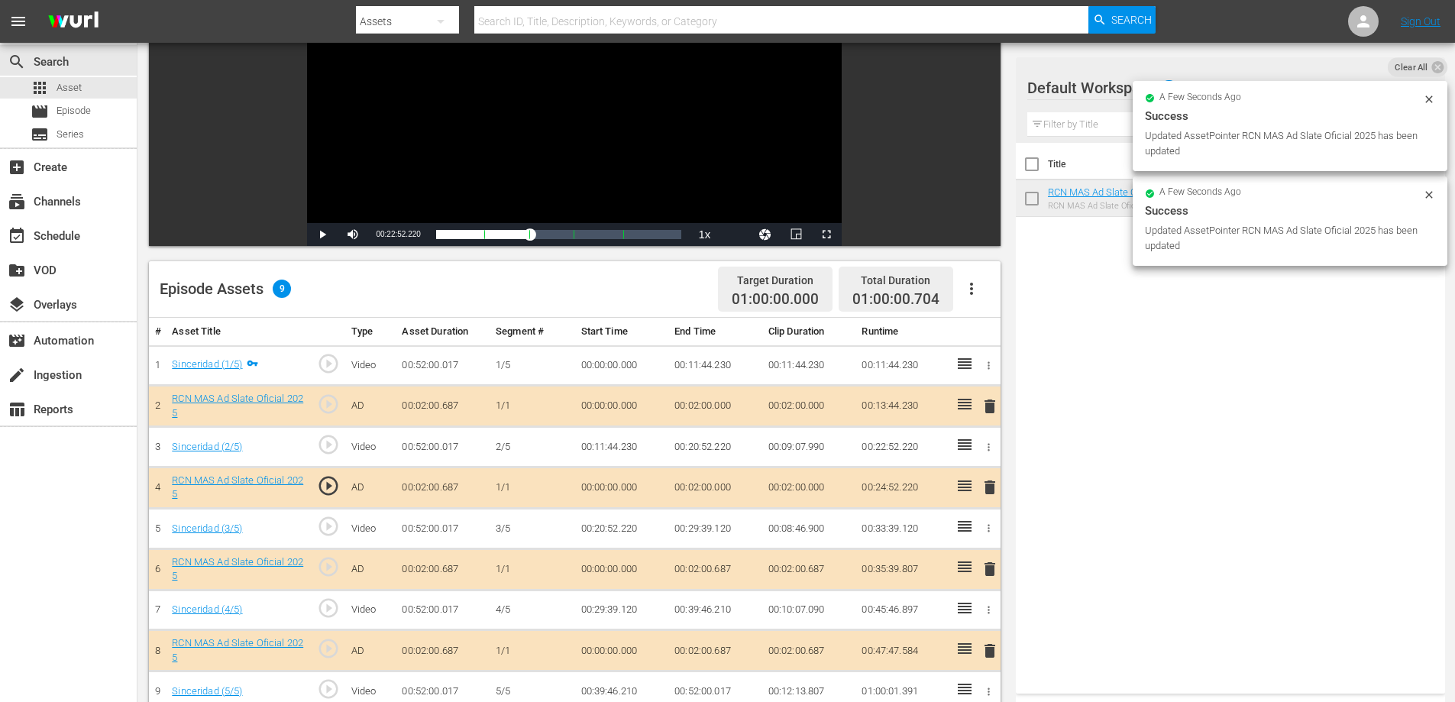
click at [718, 653] on td "00:02:00.687" at bounding box center [715, 650] width 94 height 41
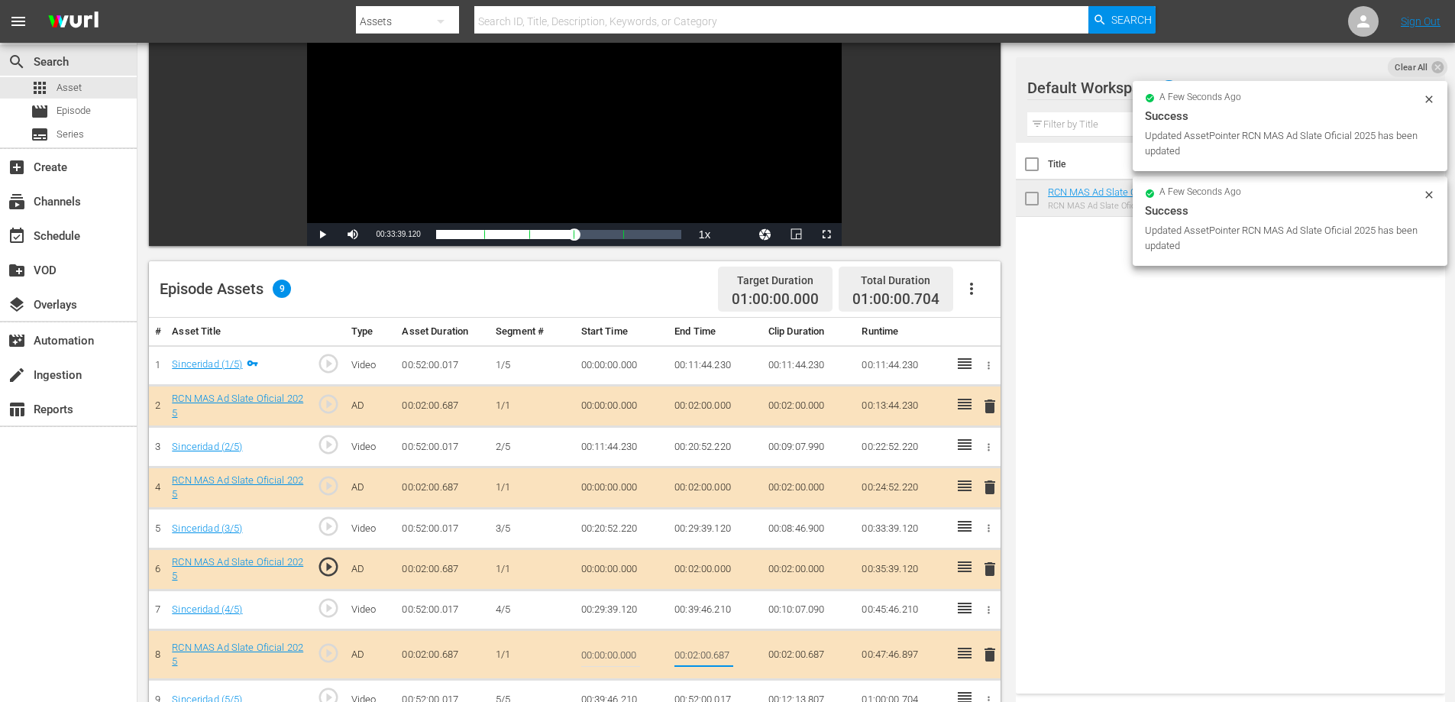
click at [729, 649] on input "00:02:00.687" at bounding box center [703, 654] width 59 height 37
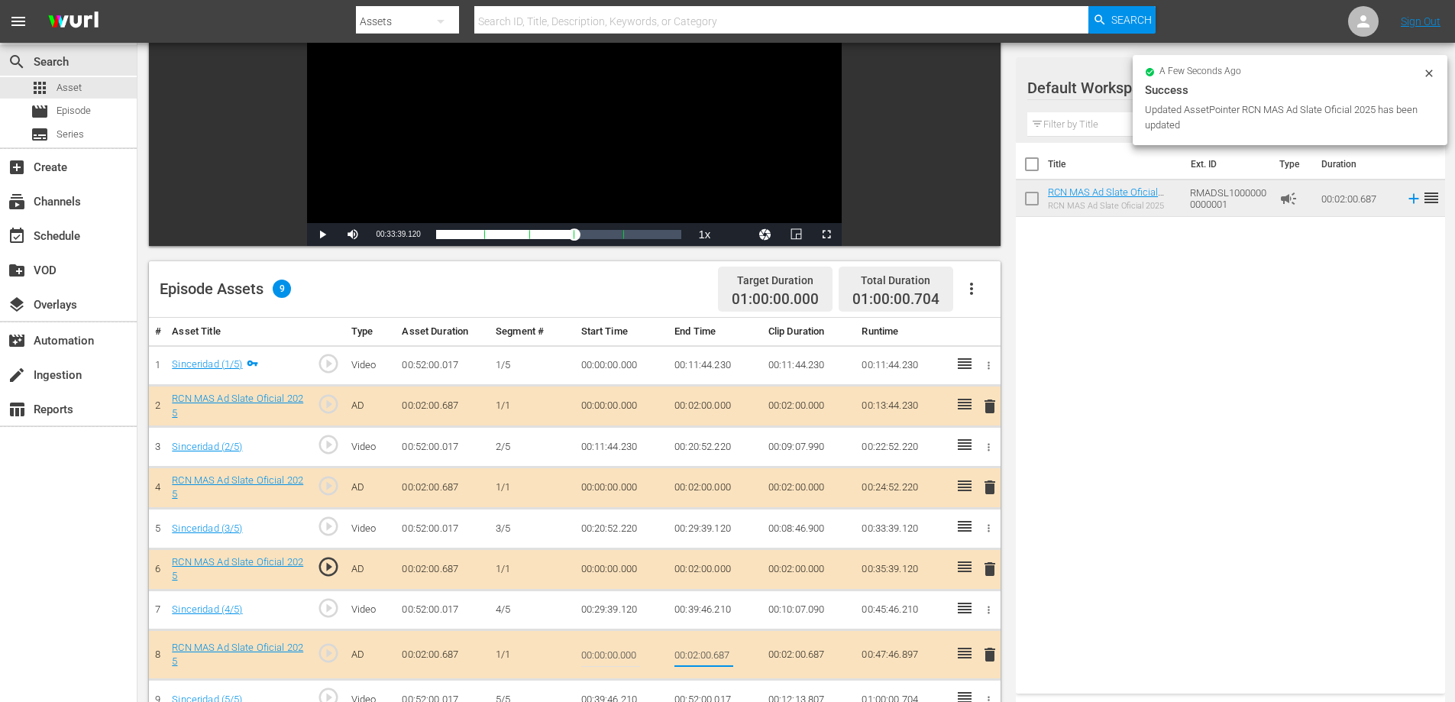
type input "00:02:0"
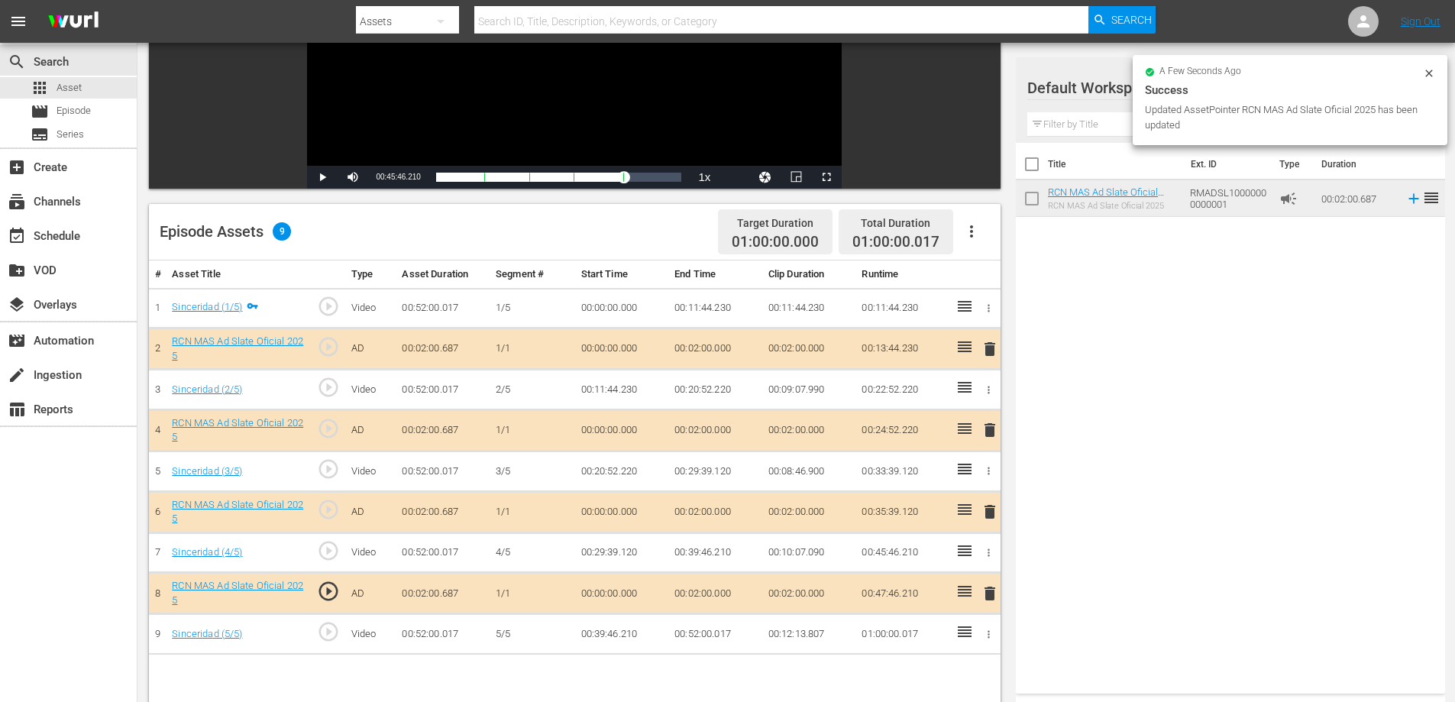
scroll to position [250, 0]
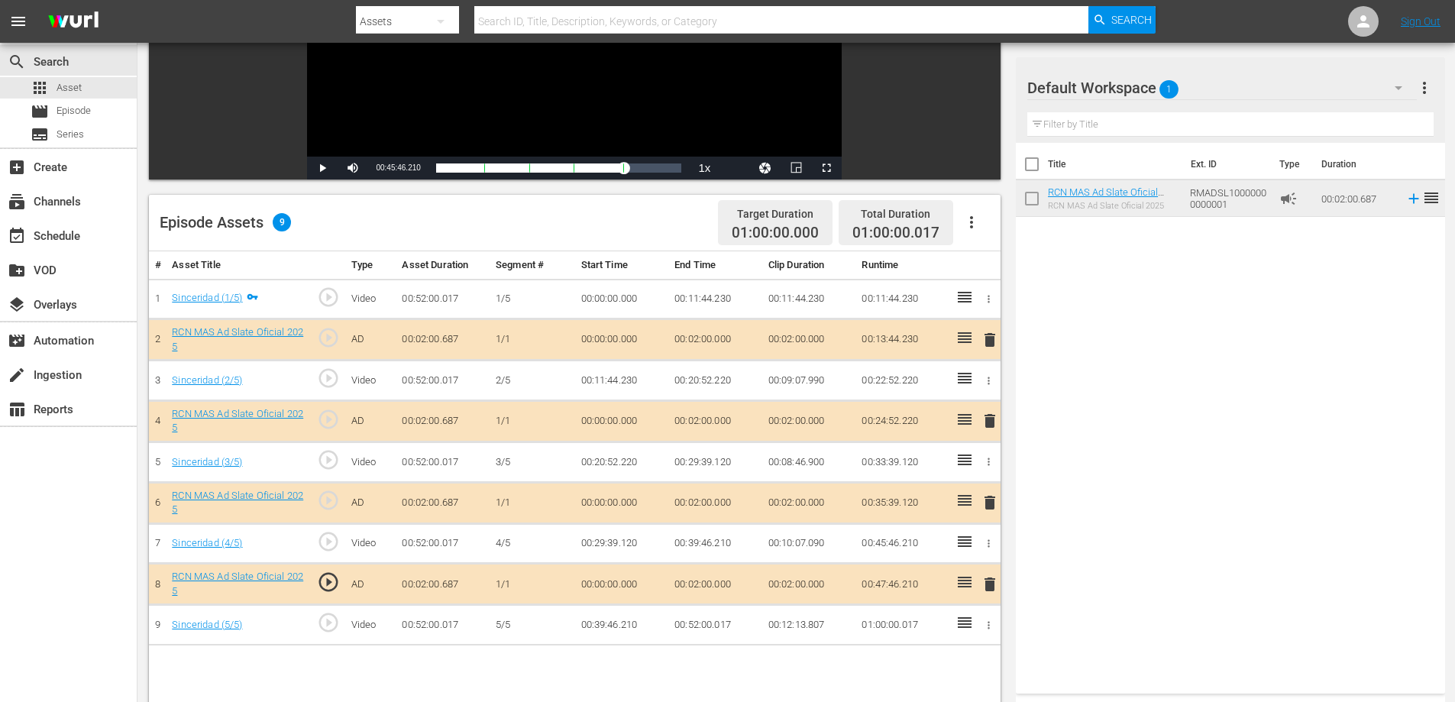
click at [725, 623] on td "00:52:00.017" at bounding box center [715, 625] width 94 height 40
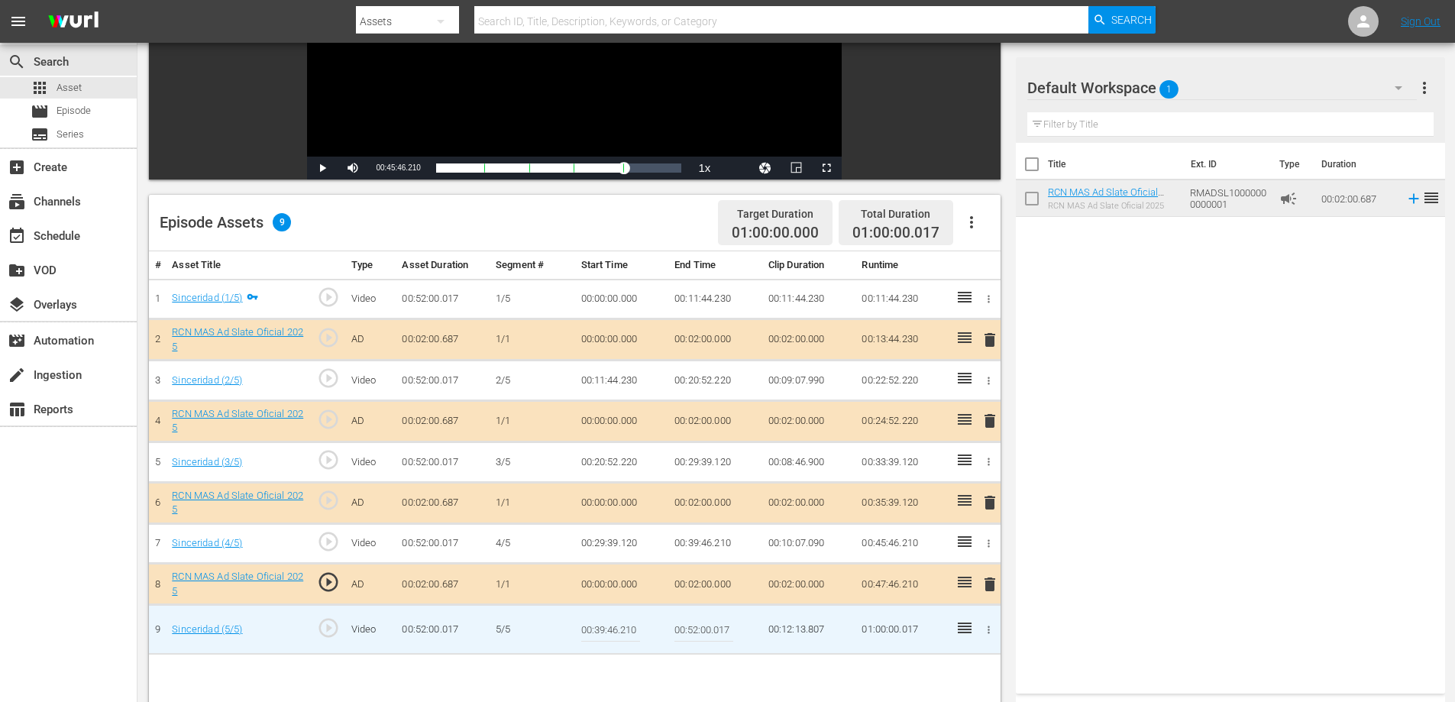
click at [726, 625] on input "00:52:00.017" at bounding box center [703, 629] width 59 height 37
type input "00:52:0"
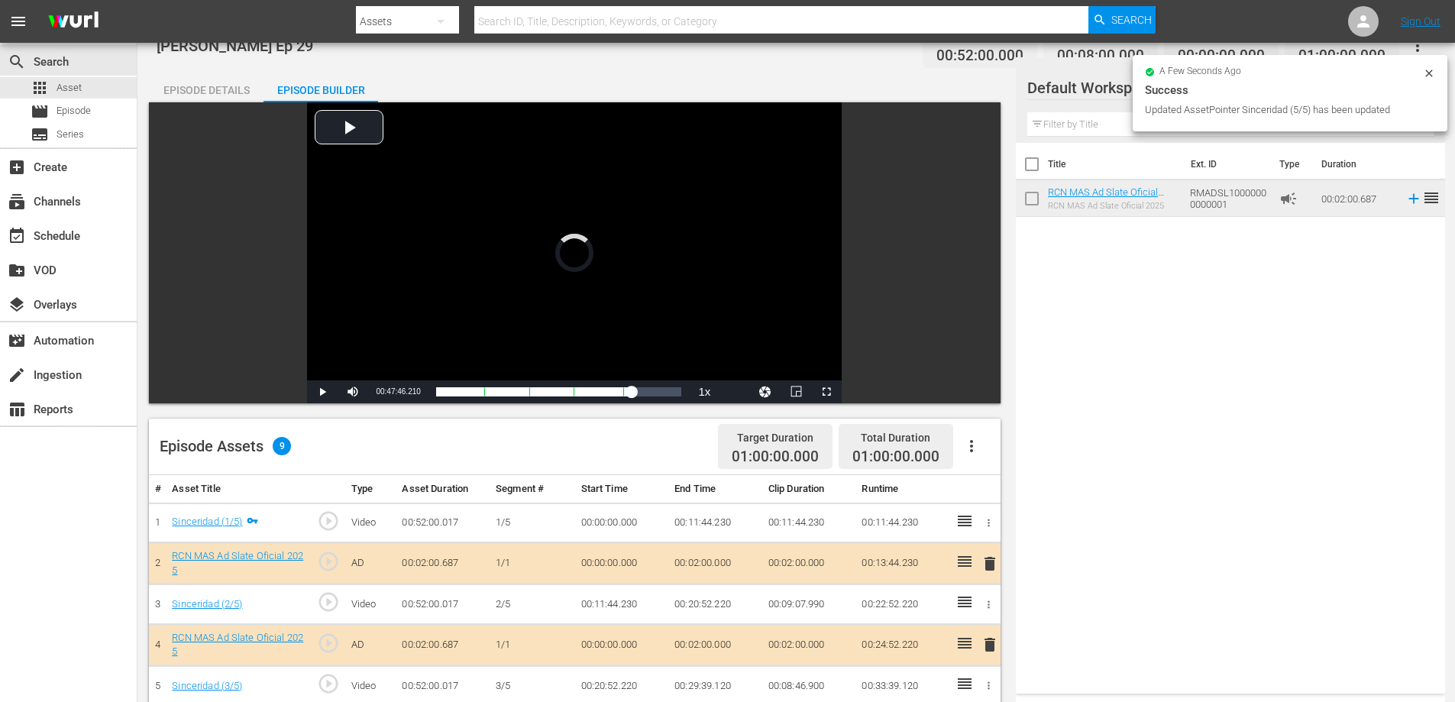
scroll to position [0, 0]
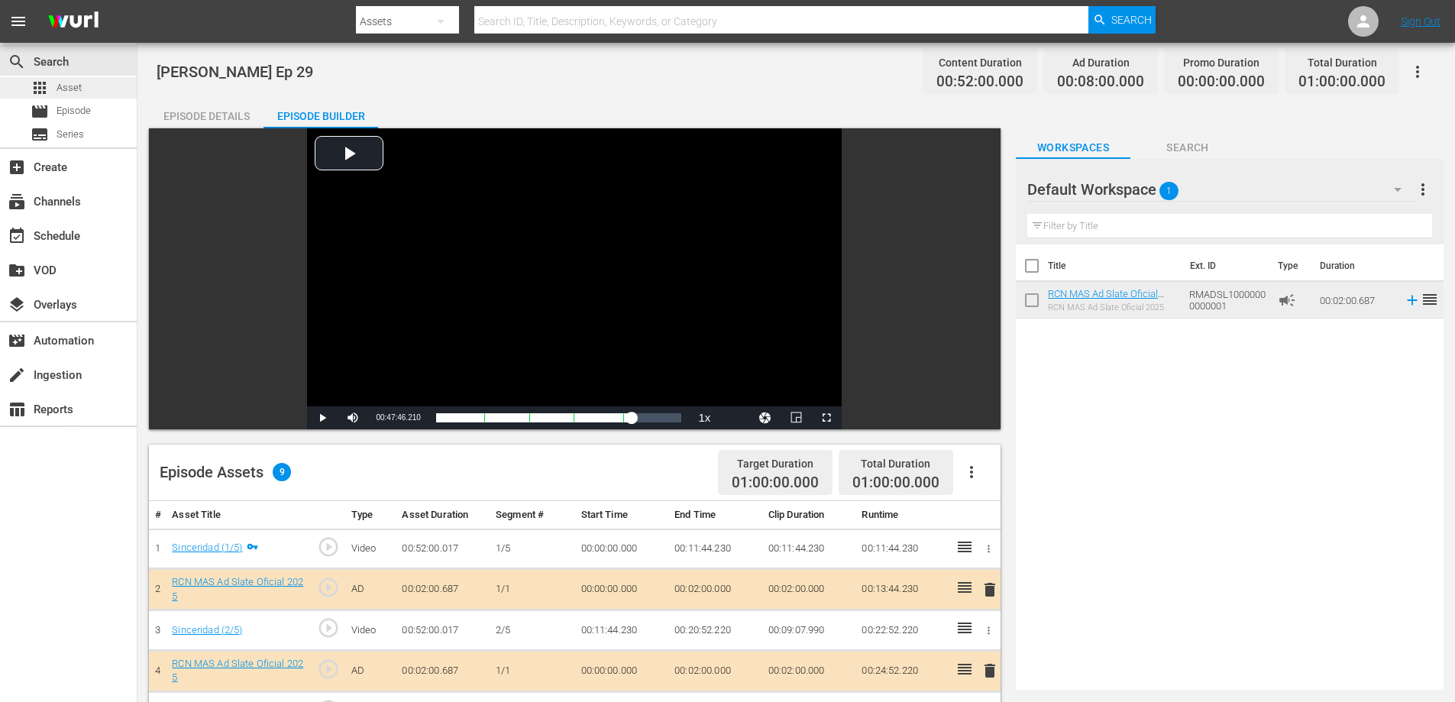
click at [64, 88] on span "Asset" at bounding box center [69, 87] width 25 height 15
